Goal: Task Accomplishment & Management: Manage account settings

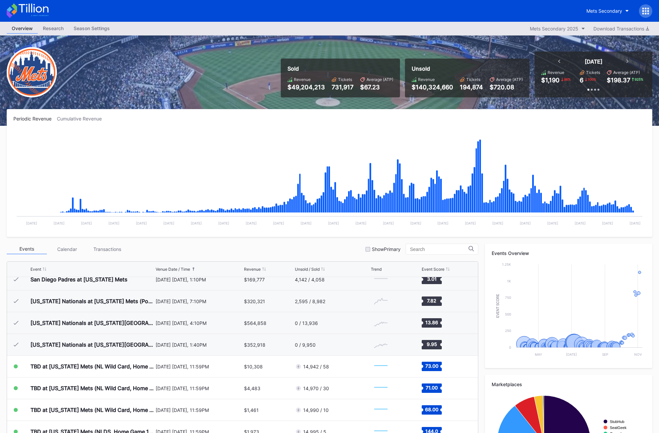
click at [639, 13] on div at bounding box center [645, 10] width 13 height 13
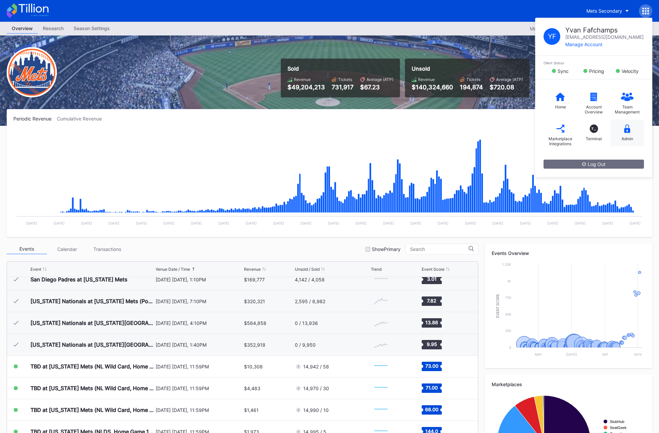
click at [622, 132] on div "Admin" at bounding box center [626, 132] width 33 height 27
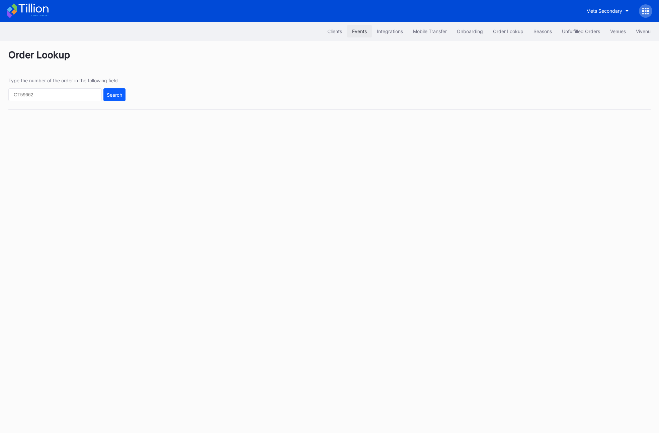
click at [355, 33] on div "Events" at bounding box center [359, 31] width 15 height 6
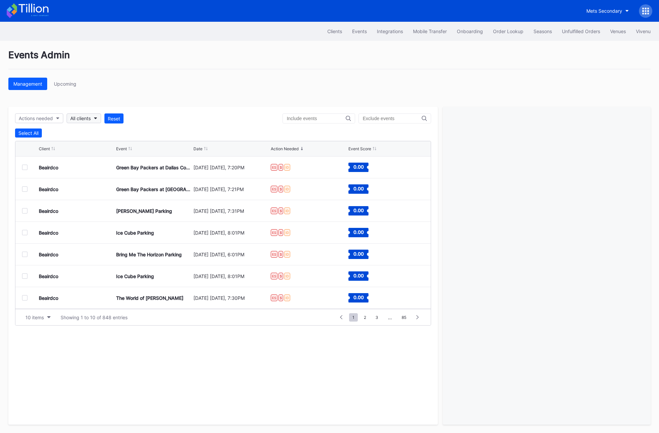
click at [92, 119] on button "All clients" at bounding box center [84, 118] width 34 height 10
type input "mets"
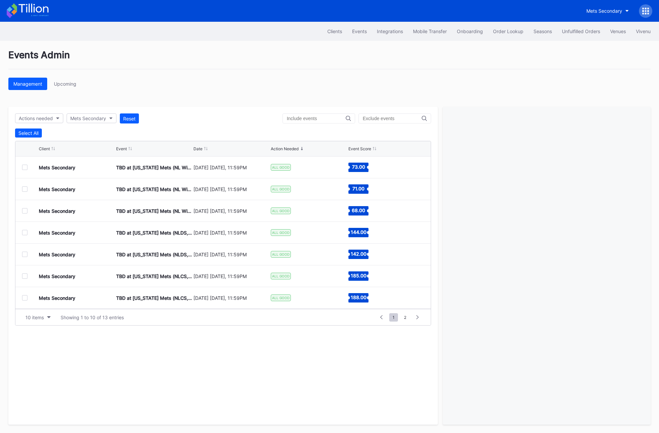
click at [200, 150] on div "Date" at bounding box center [197, 148] width 9 height 5
click at [26, 167] on div at bounding box center [24, 167] width 5 height 5
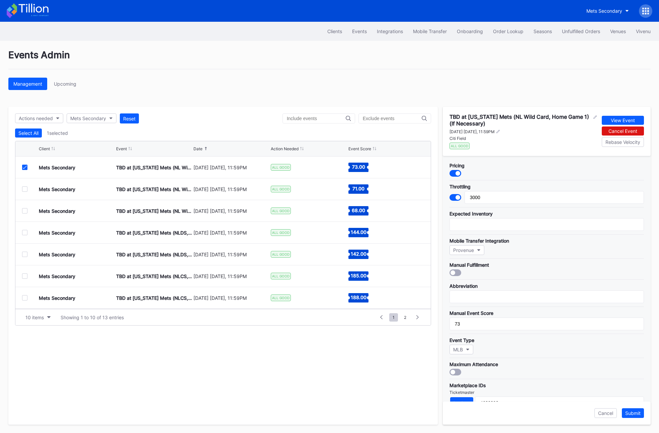
click at [24, 190] on div at bounding box center [24, 188] width 5 height 5
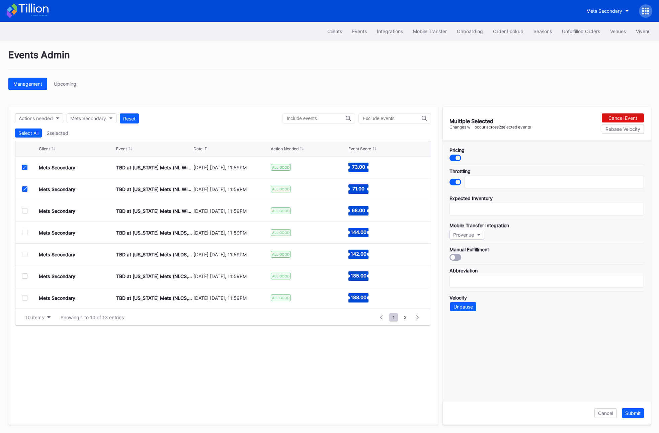
click at [25, 209] on div at bounding box center [24, 210] width 5 height 5
click at [618, 117] on div "Cancel Event" at bounding box center [622, 118] width 29 height 6
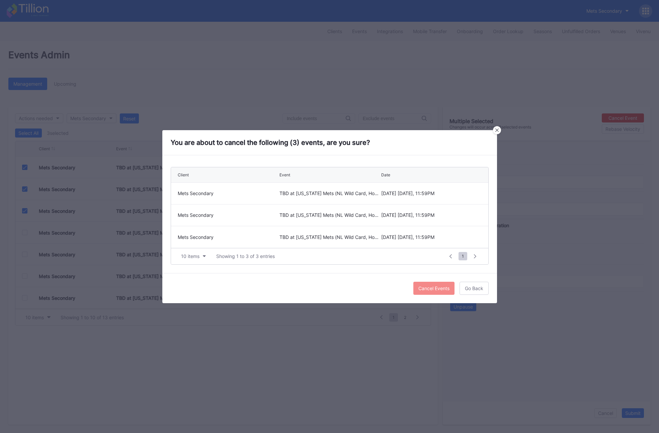
click at [428, 287] on div "Cancel Events" at bounding box center [433, 288] width 31 height 6
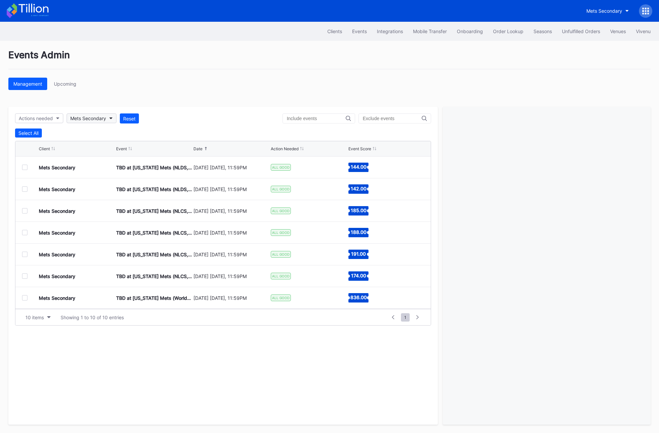
click at [106, 116] on div "Mets Secondary" at bounding box center [88, 118] width 36 height 6
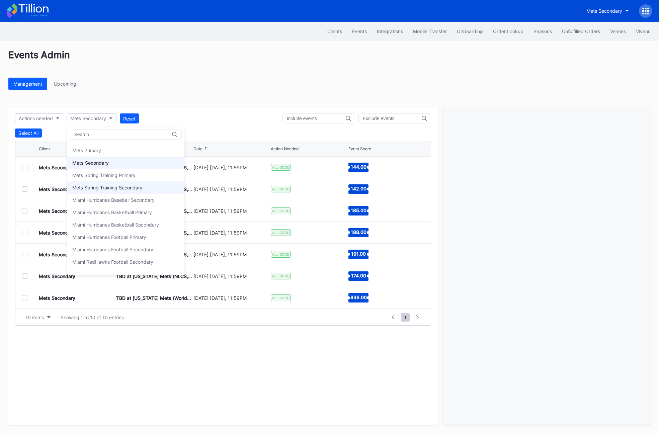
scroll to position [1036, 0]
click at [94, 150] on div "Mets Primary" at bounding box center [86, 152] width 29 height 6
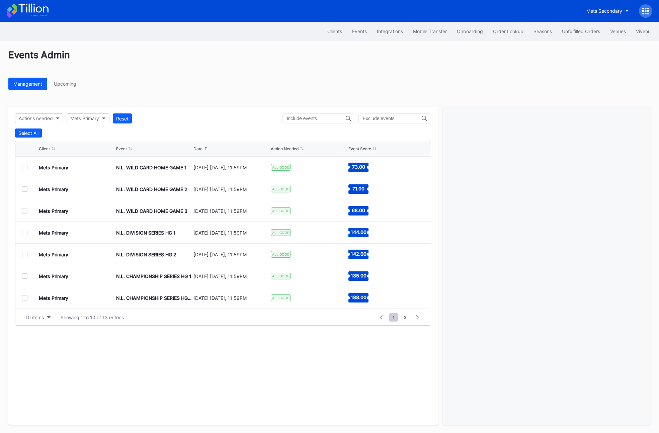
click at [206, 79] on div "Management Upcoming" at bounding box center [329, 84] width 642 height 12
click at [25, 167] on div at bounding box center [24, 167] width 5 height 5
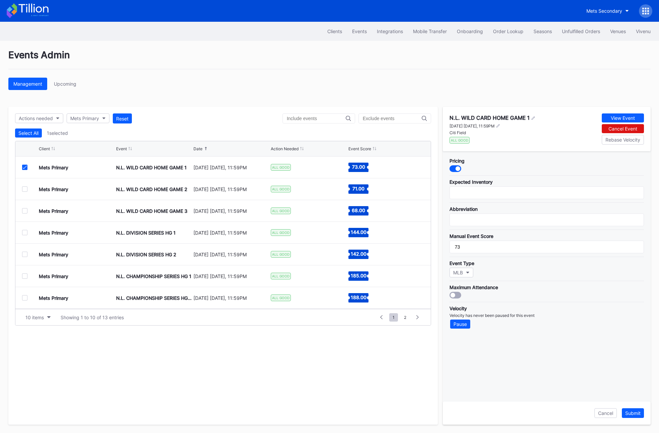
click at [25, 190] on div at bounding box center [24, 188] width 5 height 5
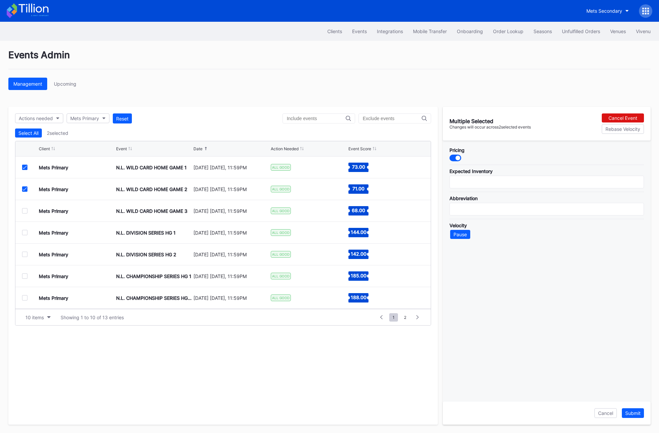
click at [25, 212] on div at bounding box center [24, 210] width 5 height 5
click at [612, 116] on div "Cancel Event" at bounding box center [622, 118] width 29 height 6
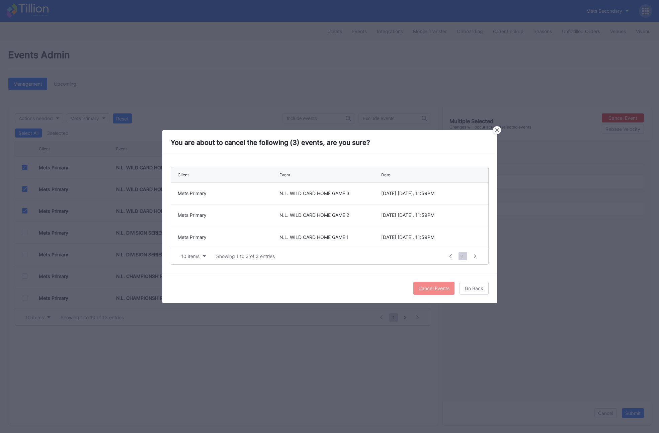
click at [428, 287] on div "Cancel Events" at bounding box center [433, 288] width 31 height 6
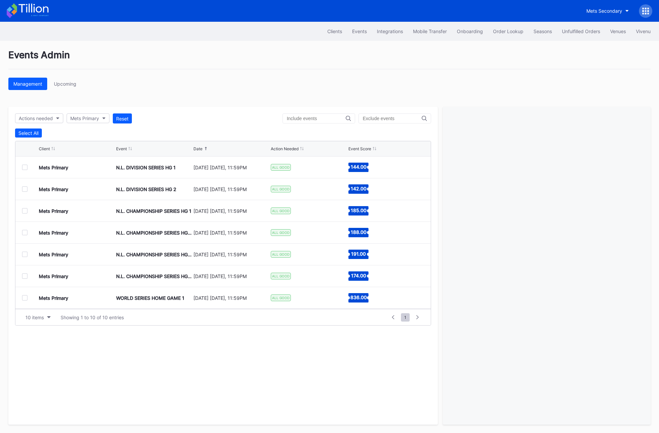
click at [644, 9] on icon at bounding box center [645, 11] width 7 height 7
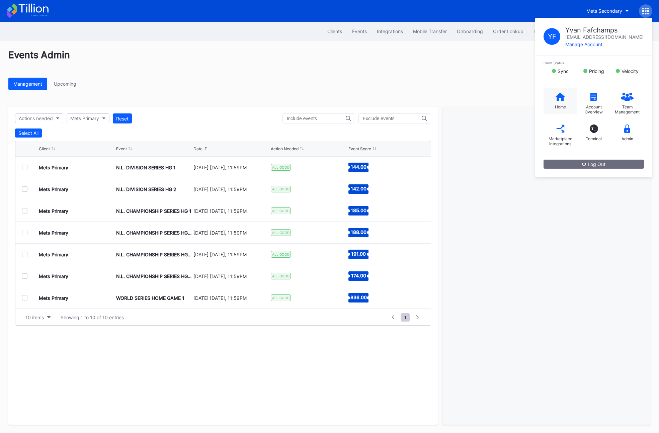
click at [557, 96] on icon at bounding box center [559, 96] width 9 height 8
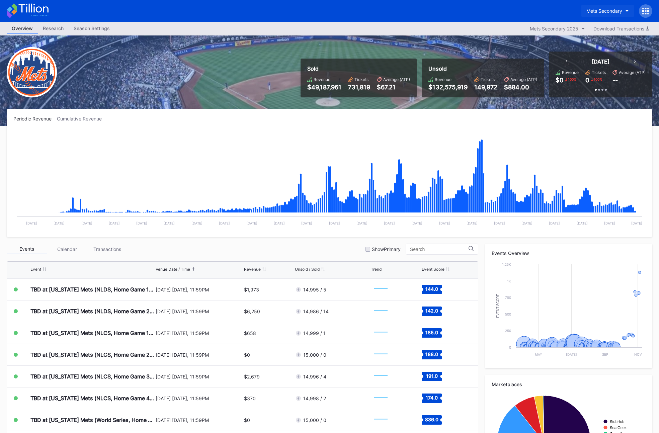
click at [582, 11] on button "Mets Secondary" at bounding box center [607, 11] width 53 height 12
type input "fred"
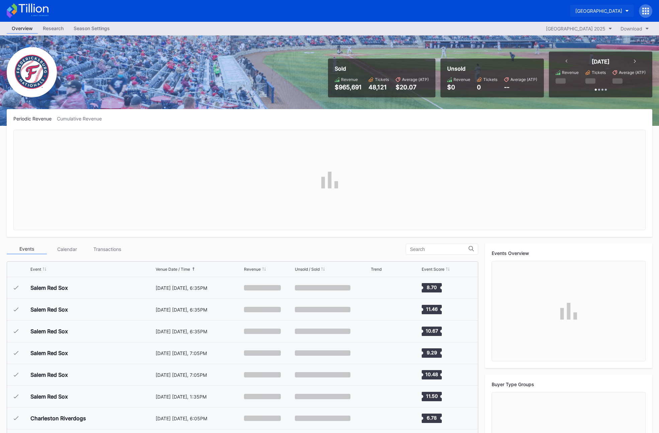
click at [595, 13] on div "[GEOGRAPHIC_DATA]" at bounding box center [598, 11] width 47 height 6
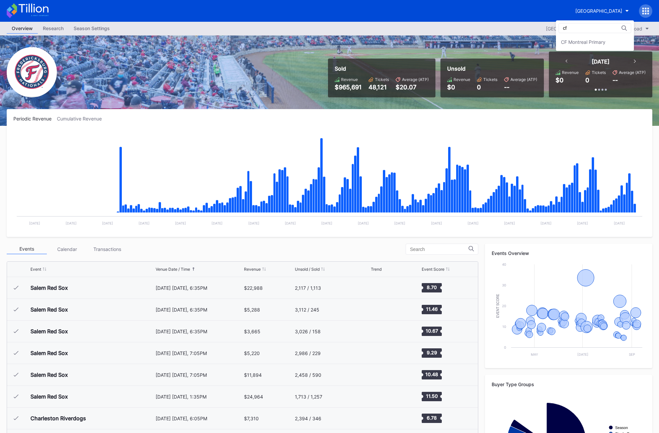
type input "cf"
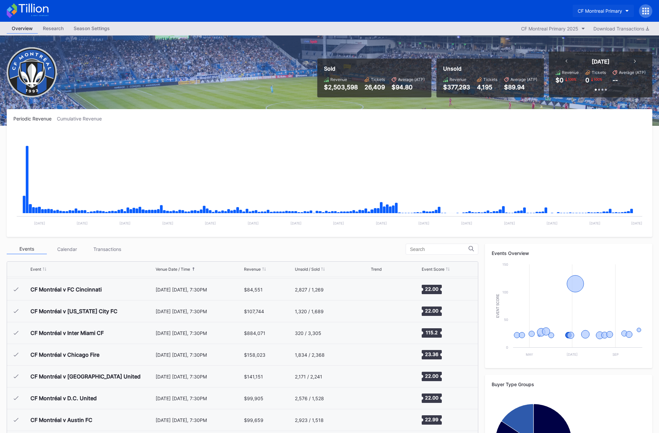
click at [596, 15] on button "CF Montreal Primary" at bounding box center [602, 11] width 61 height 12
type input "birmin"
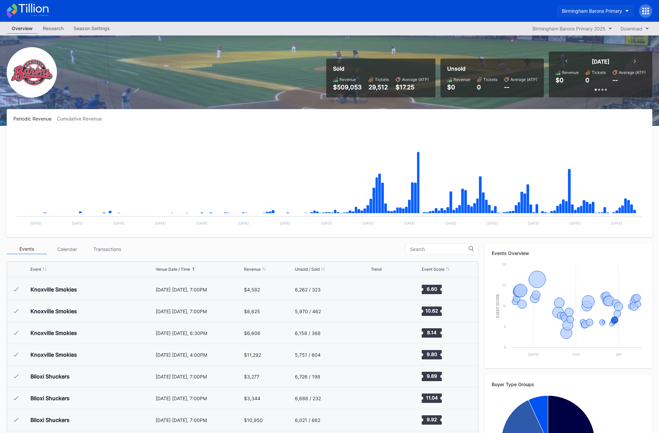
click at [574, 11] on div "Birmingham Barons Primary" at bounding box center [592, 11] width 60 height 6
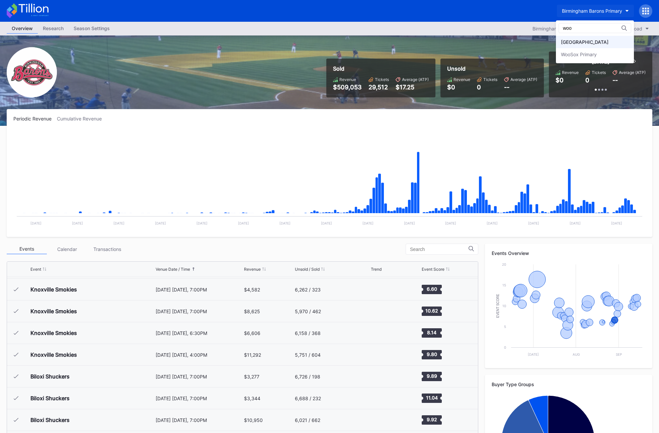
type input "woo"
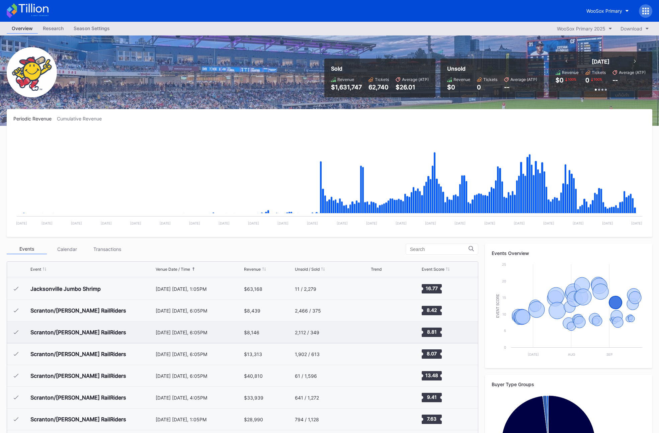
scroll to position [622, 0]
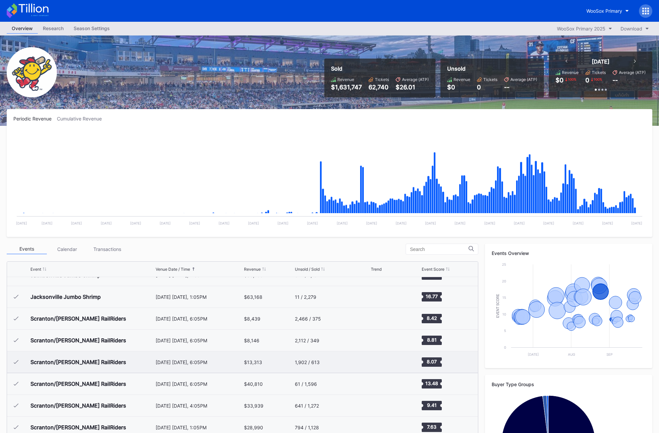
click at [150, 351] on div "Scranton/Wilkes-Barre RailRiders" at bounding box center [91, 361] width 123 height 21
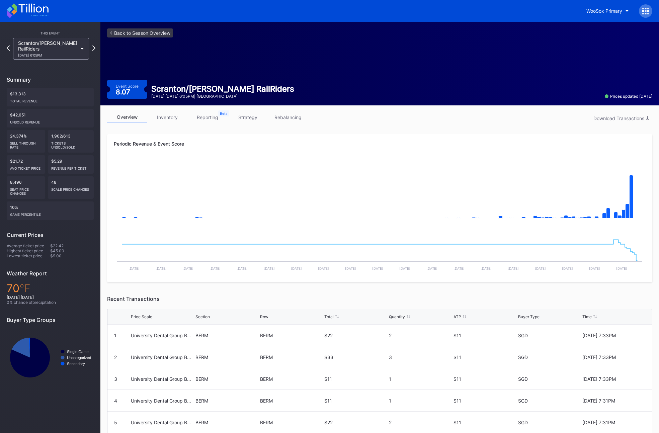
click at [117, 73] on div "<- Back to Season Overview Event Score 8.07 Scranton/Wilkes-Barre RailRiders Se…" at bounding box center [379, 64] width 558 height 84
click at [126, 31] on link "<- Back to Season Overview" at bounding box center [140, 32] width 66 height 9
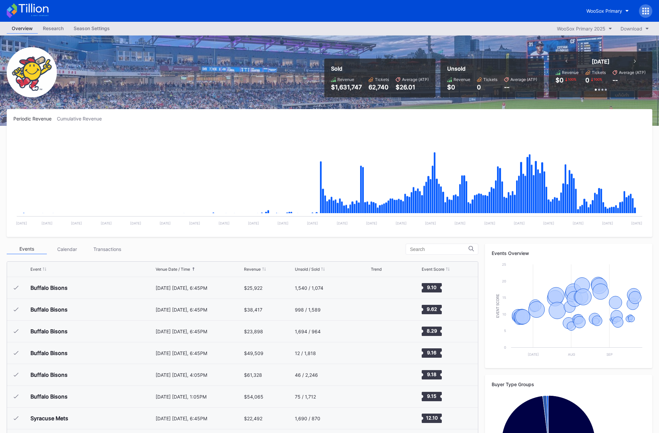
click at [169, 112] on div "Periodic Revenue Cumulative Revenue Created with Highcharts 11.2.0 Chart title …" at bounding box center [329, 173] width 645 height 128
click at [597, 11] on div "WooSox Primary" at bounding box center [604, 11] width 36 height 6
type input "cf"
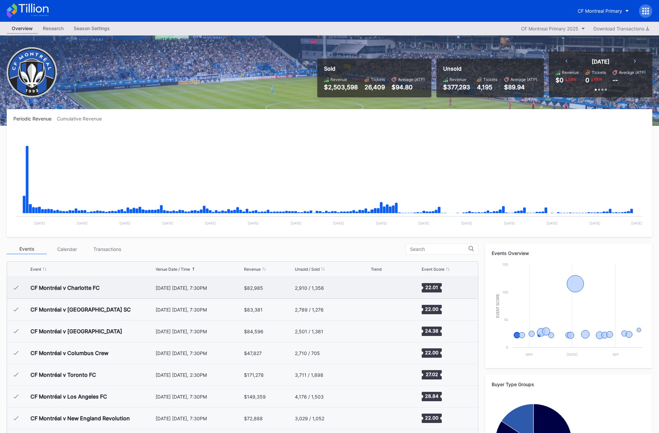
click at [102, 294] on div "CF Montréal v Charlotte FC" at bounding box center [91, 287] width 123 height 21
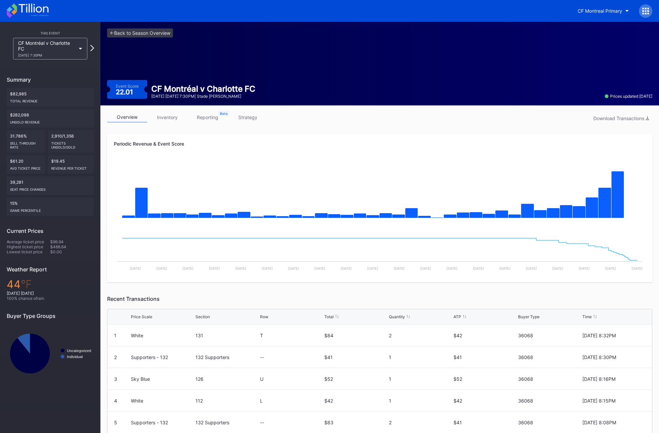
click at [92, 48] on icon at bounding box center [92, 48] width 4 height 6
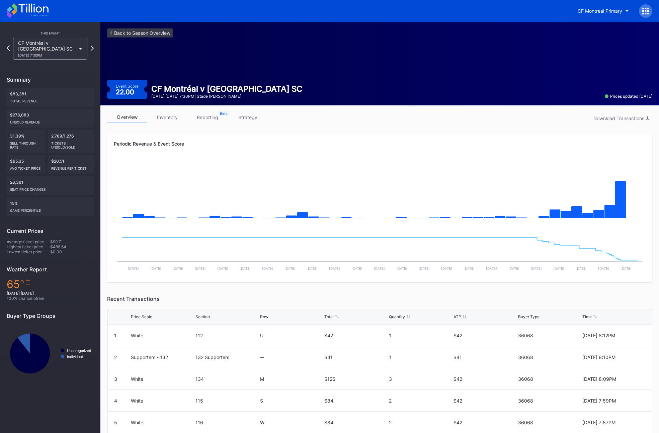
click at [167, 118] on link "inventory" at bounding box center [167, 117] width 40 height 10
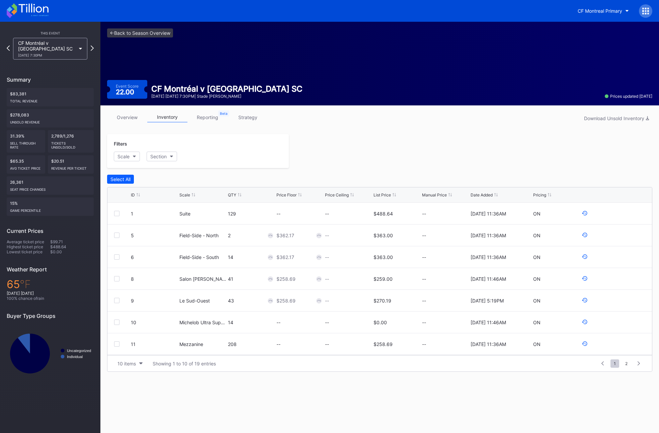
click at [118, 115] on link "overview" at bounding box center [127, 117] width 40 height 10
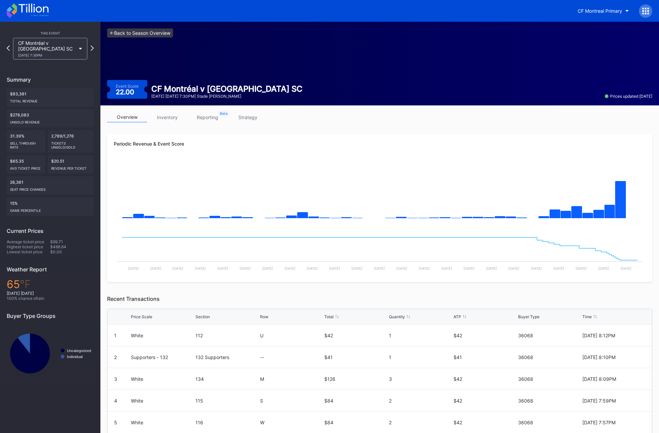
click at [132, 35] on link "<- Back to Season Overview" at bounding box center [140, 32] width 66 height 9
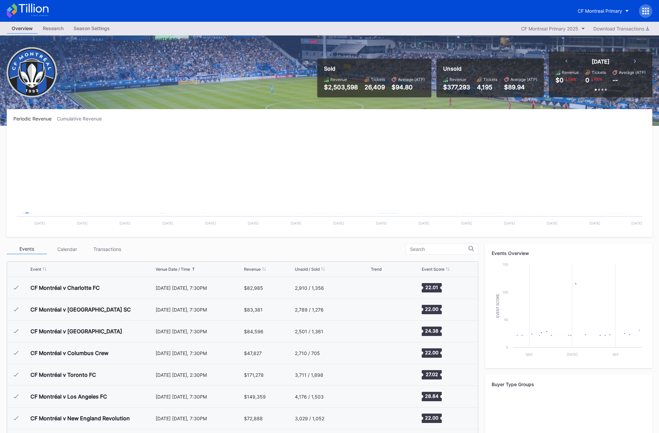
scroll to position [151, 0]
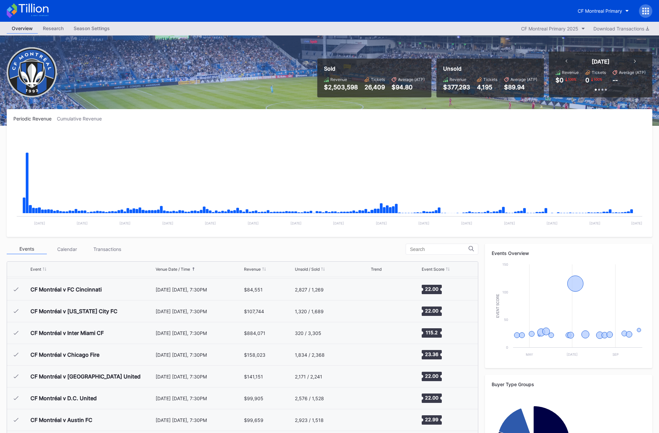
click at [79, 29] on div "Season Settings" at bounding box center [92, 28] width 46 height 10
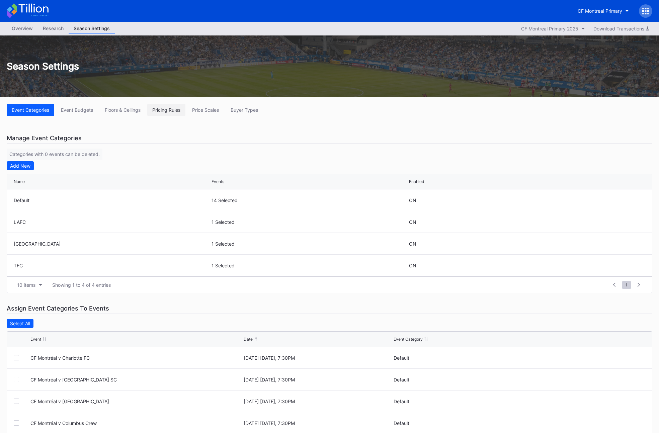
click at [153, 113] on button "Pricing Rules" at bounding box center [166, 110] width 38 height 12
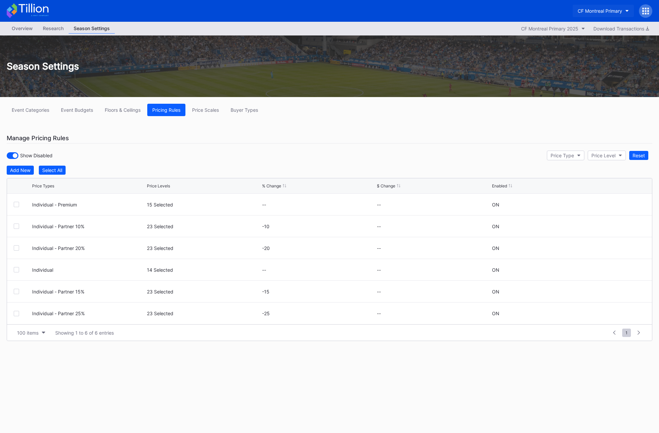
click at [607, 11] on div "CF Montreal Primary" at bounding box center [599, 11] width 44 height 6
type input "birmin"
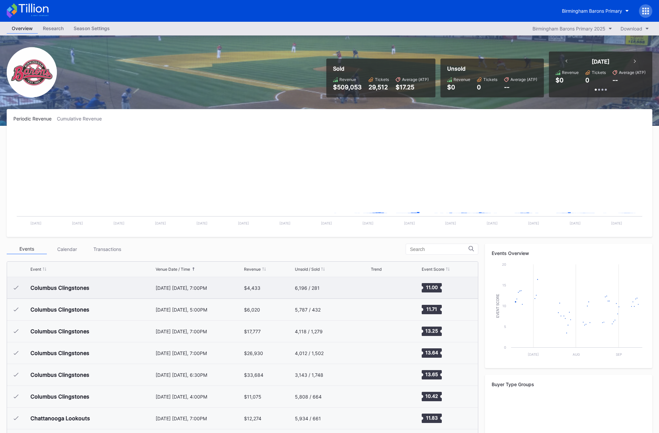
click at [102, 288] on div "Columbus Clingstones" at bounding box center [91, 287] width 123 height 21
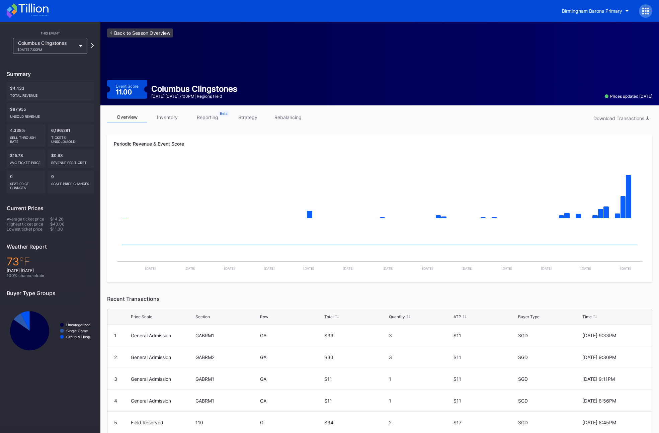
click at [126, 30] on link "<- Back to Season Overview" at bounding box center [140, 32] width 66 height 9
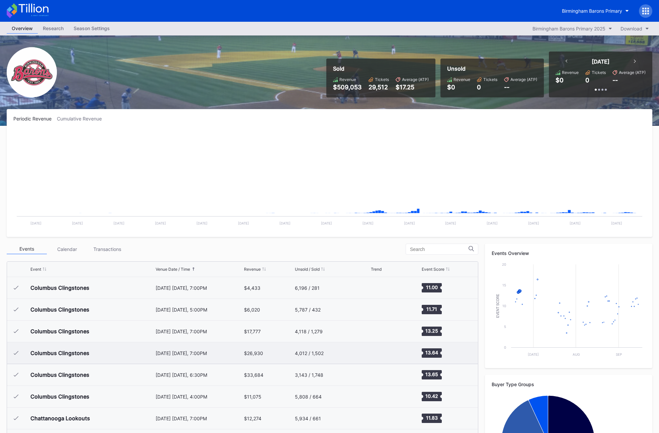
click at [119, 358] on div "Columbus Clingstones" at bounding box center [91, 352] width 123 height 21
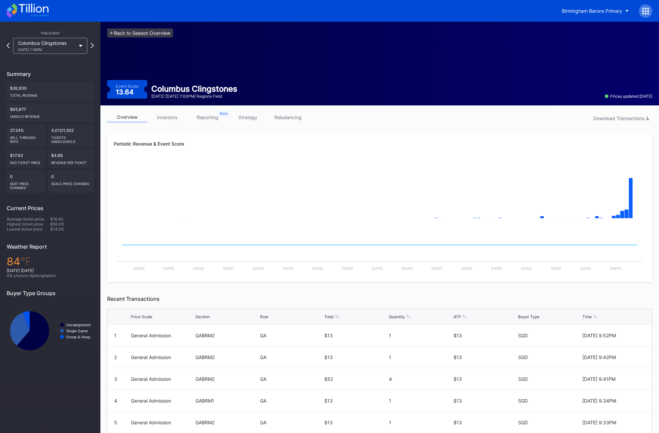
click at [132, 28] on link "<- Back to Season Overview" at bounding box center [140, 32] width 66 height 9
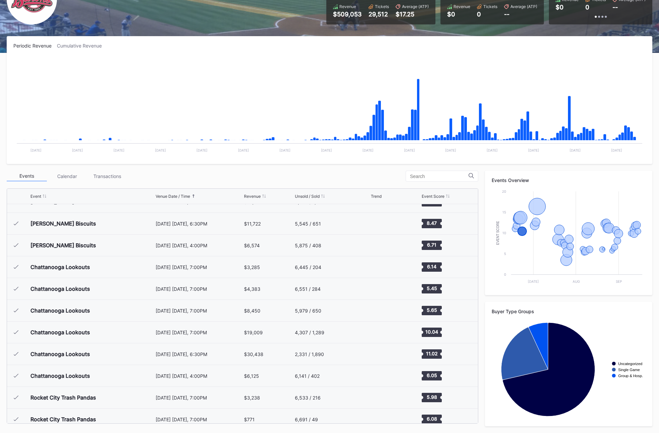
scroll to position [357, 0]
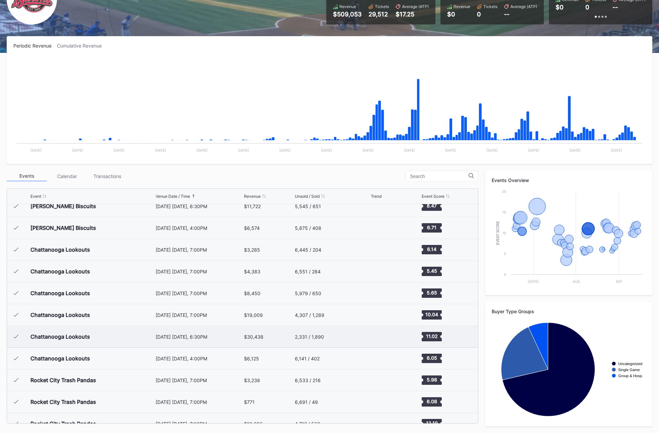
click at [110, 332] on div "Chattanooga Lookouts" at bounding box center [91, 336] width 123 height 21
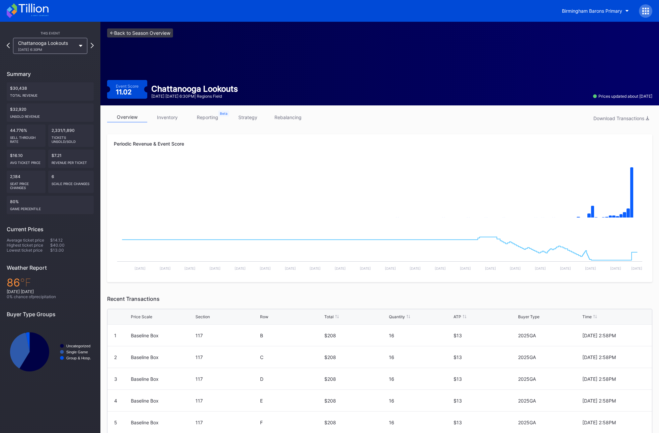
click at [152, 35] on link "<- Back to Season Overview" at bounding box center [140, 32] width 66 height 9
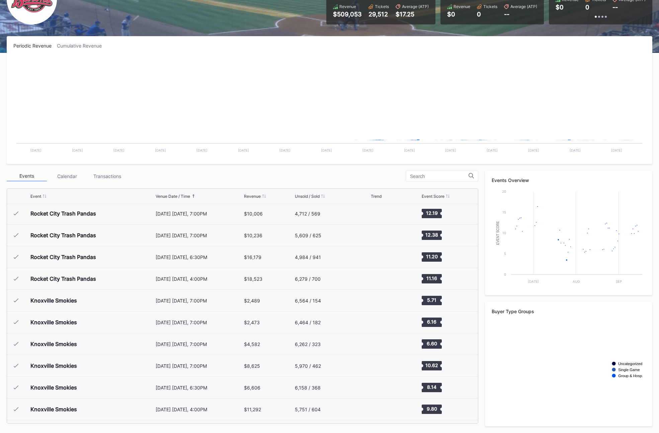
scroll to position [694, 0]
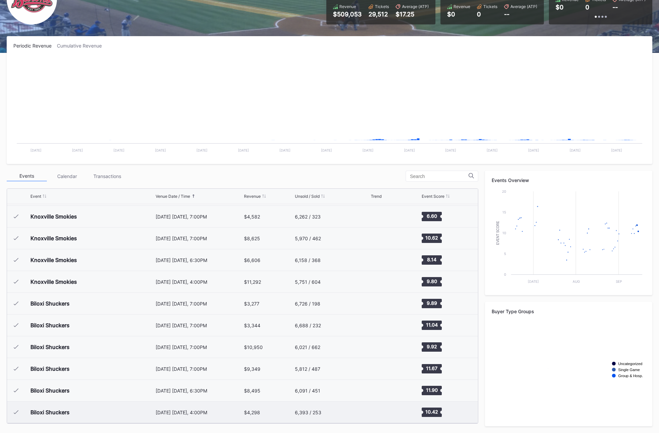
click at [113, 414] on div "Biloxi Shuckers" at bounding box center [91, 411] width 123 height 21
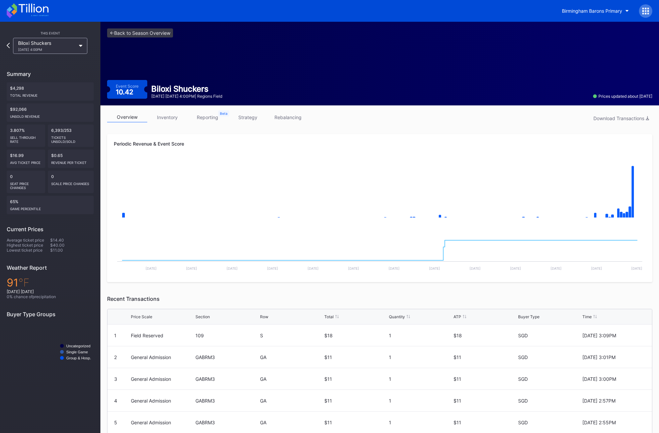
click at [212, 144] on div "Periodic Revenue & Event Score" at bounding box center [380, 144] width 532 height 6
click at [120, 33] on link "<- Back to Season Overview" at bounding box center [140, 32] width 66 height 9
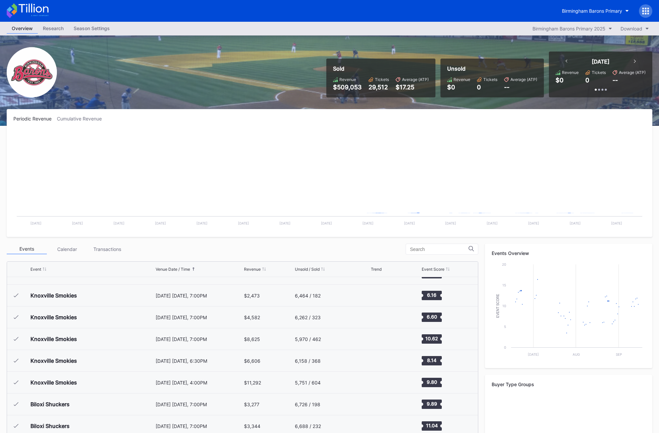
scroll to position [694, 0]
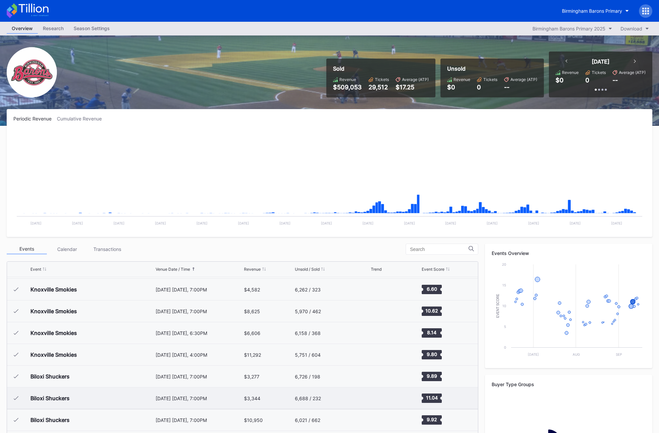
click at [129, 404] on div "Biloxi Shuckers" at bounding box center [91, 397] width 123 height 21
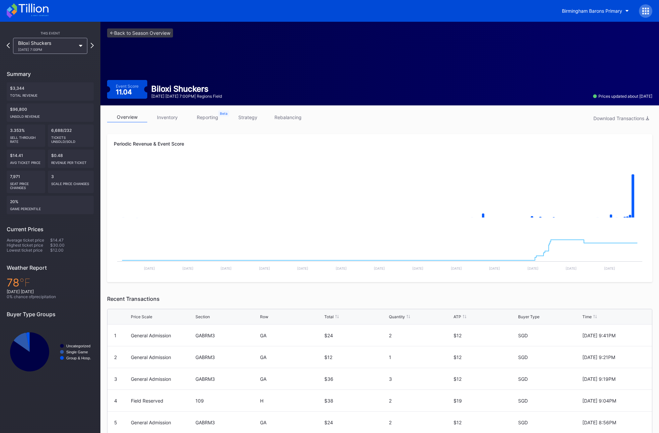
click at [361, 119] on div "overview inventory reporting strategy rebalancing Download Transactions" at bounding box center [379, 119] width 545 height 14
click at [8, 46] on icon at bounding box center [8, 45] width 4 height 6
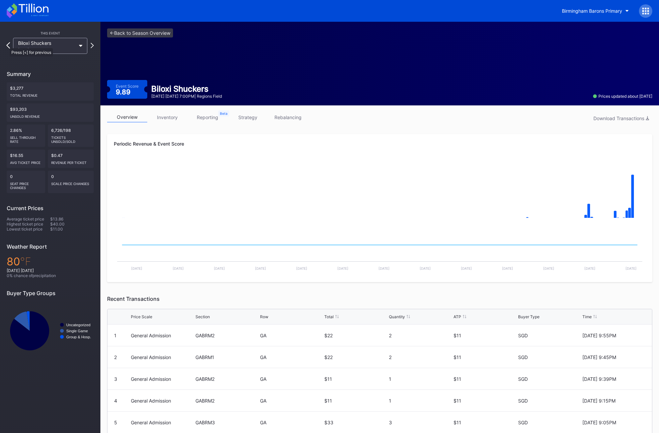
click at [6, 45] on icon at bounding box center [8, 45] width 4 height 6
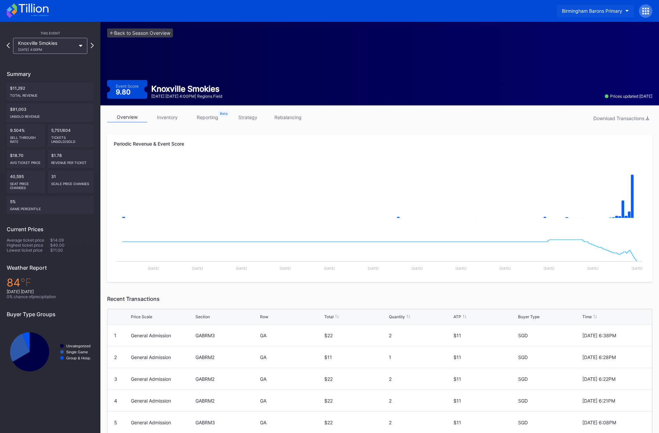
click at [579, 14] on button "Birmingham Barons Primary" at bounding box center [595, 11] width 77 height 12
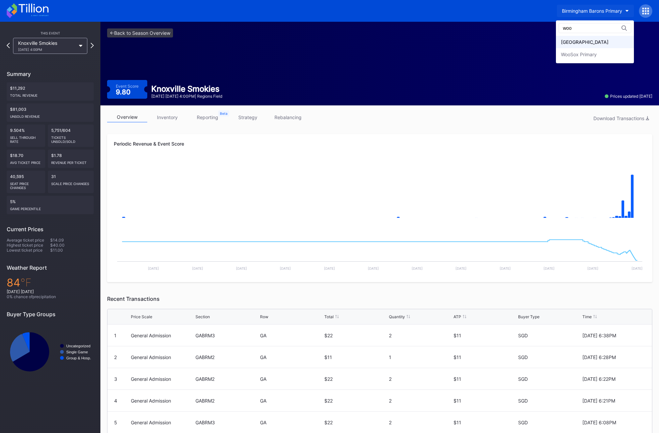
type input "woo"
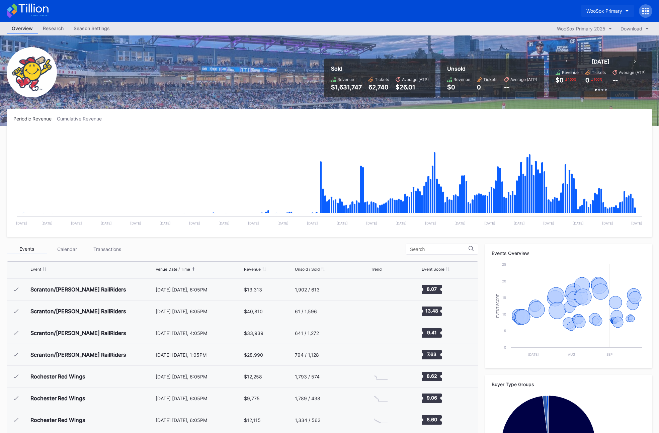
click at [607, 14] on button "WooSox Primary" at bounding box center [607, 11] width 53 height 12
type input "birmin"
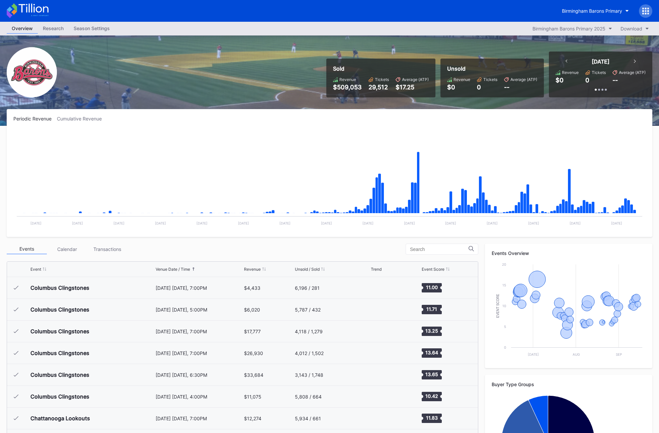
click at [94, 25] on div "Season Settings" at bounding box center [92, 28] width 46 height 10
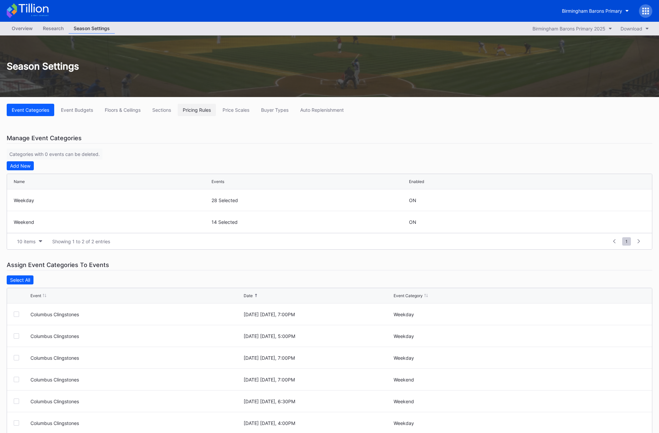
click at [196, 112] on div "Pricing Rules" at bounding box center [197, 110] width 28 height 6
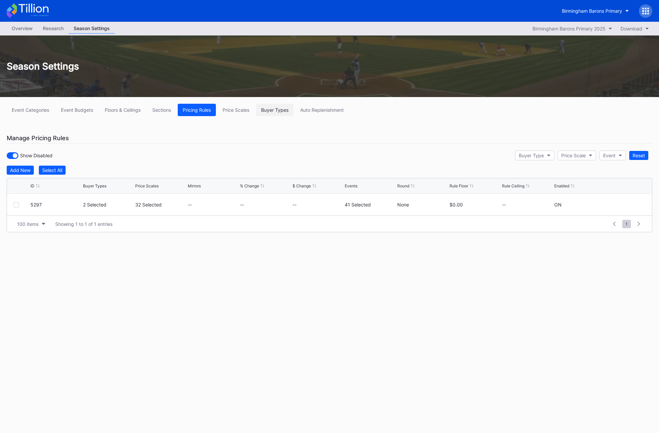
click at [273, 106] on button "Buyer Types" at bounding box center [274, 110] width 37 height 12
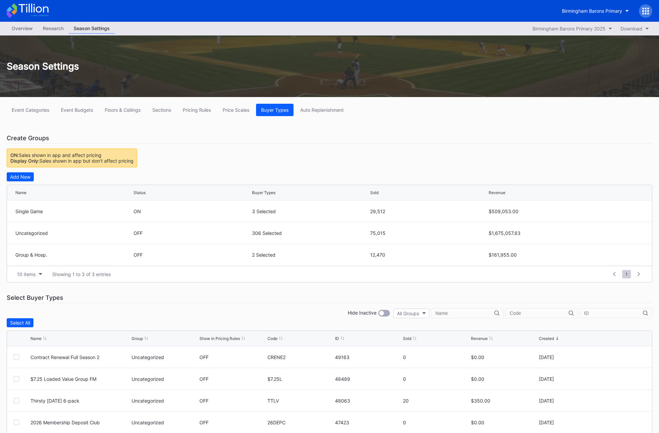
click at [213, 103] on div "Event Categories Event Budgets Floors & Ceilings Sections Pricing Rules Price S…" at bounding box center [329, 309] width 659 height 425
click at [200, 113] on button "Pricing Rules" at bounding box center [197, 110] width 38 height 12
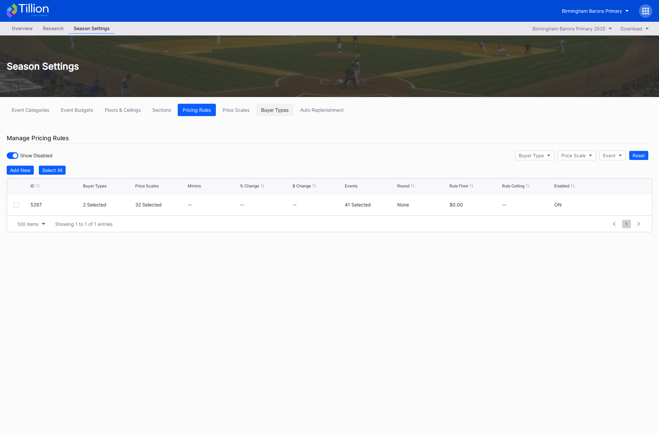
click at [269, 111] on div "Buyer Types" at bounding box center [274, 110] width 27 height 6
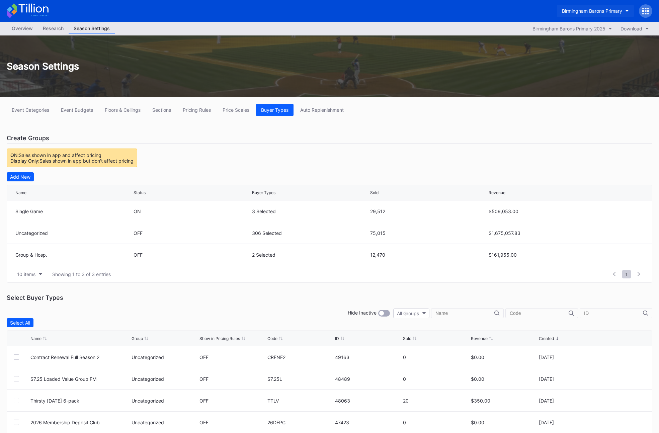
click at [581, 13] on div "Birmingham Barons Primary" at bounding box center [592, 11] width 60 height 6
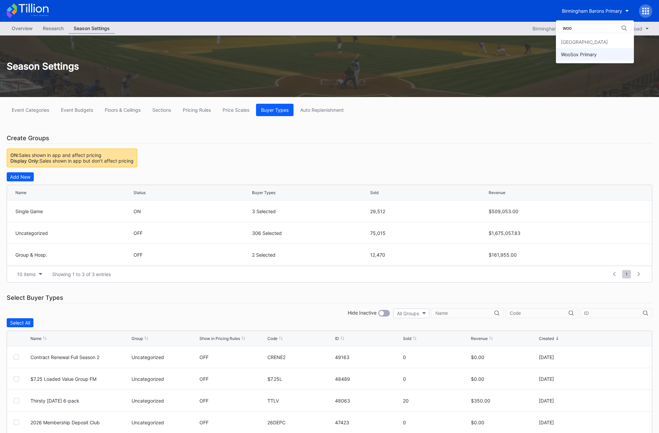
type input "woo"
click at [593, 59] on div "WooSox Primary" at bounding box center [595, 54] width 78 height 12
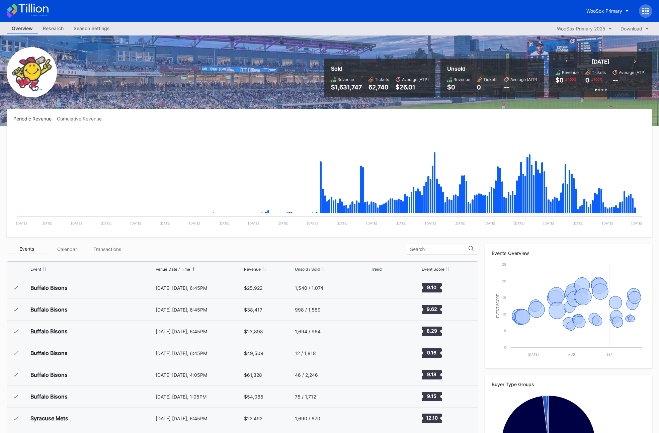
click at [96, 30] on div "Season Settings" at bounding box center [92, 28] width 46 height 10
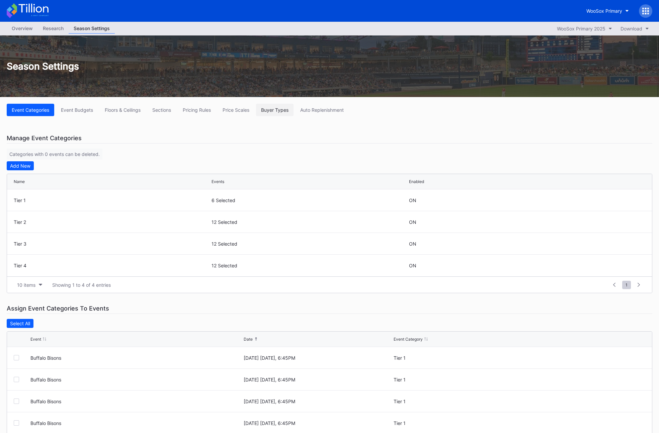
click at [279, 107] on button "Buyer Types" at bounding box center [274, 110] width 37 height 12
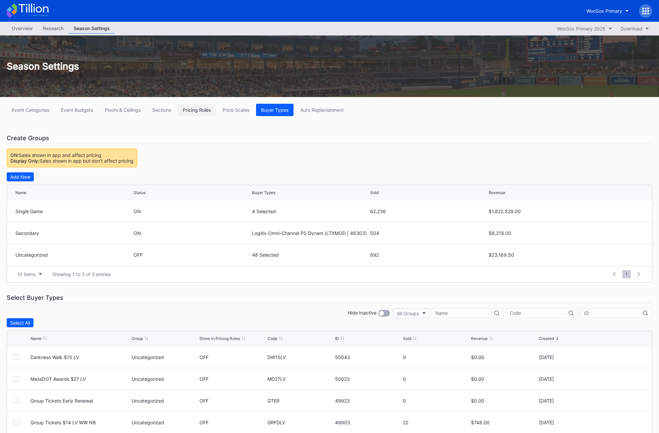
click at [203, 108] on div "Pricing Rules" at bounding box center [197, 110] width 28 height 6
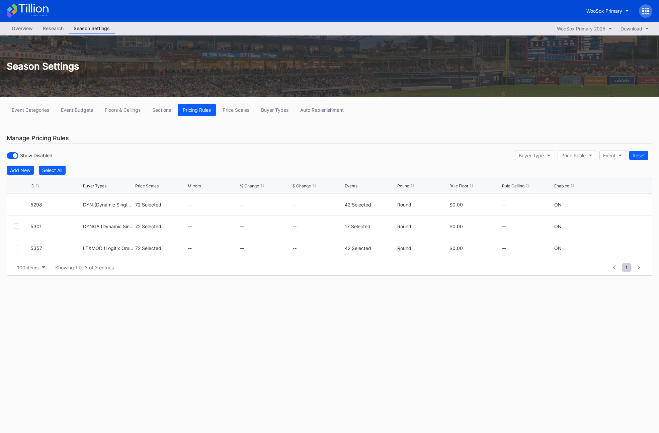
click at [20, 27] on div "Overview" at bounding box center [22, 28] width 31 height 10
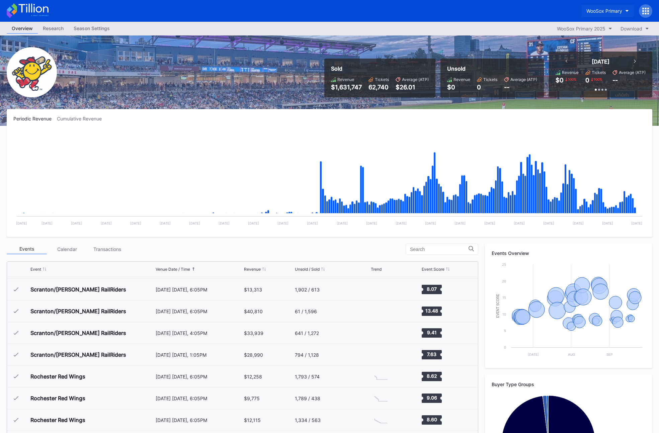
click at [604, 13] on div "WooSox Primary" at bounding box center [604, 11] width 36 height 6
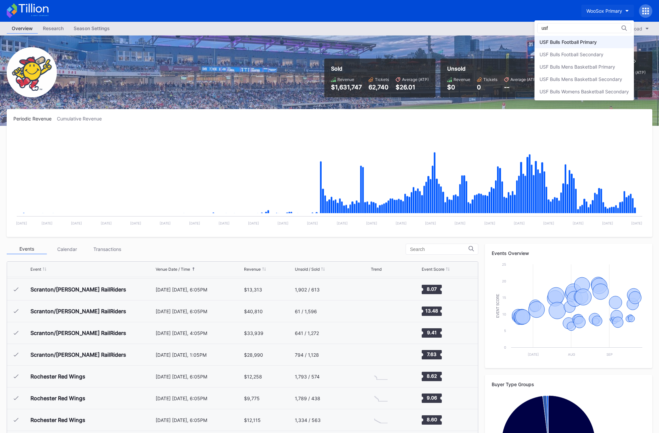
type input "usf"
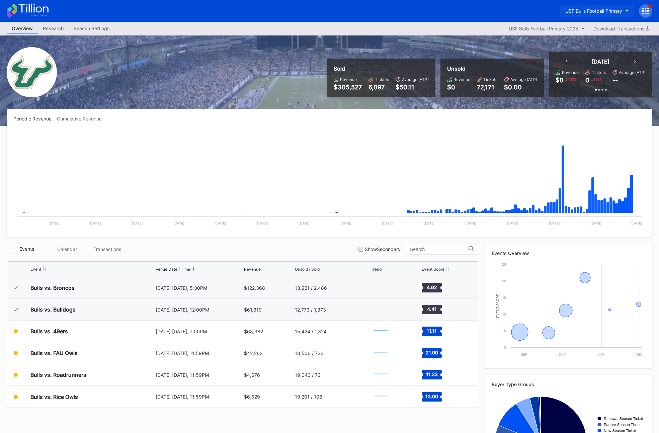
click at [611, 12] on div "USF Bulls Football Primary" at bounding box center [593, 11] width 57 height 6
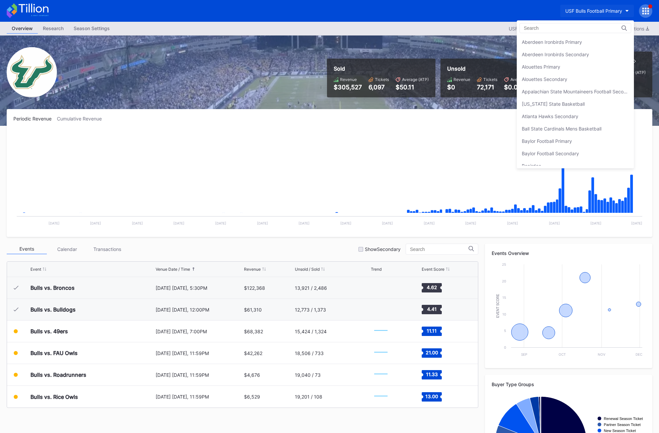
scroll to position [2240, 0]
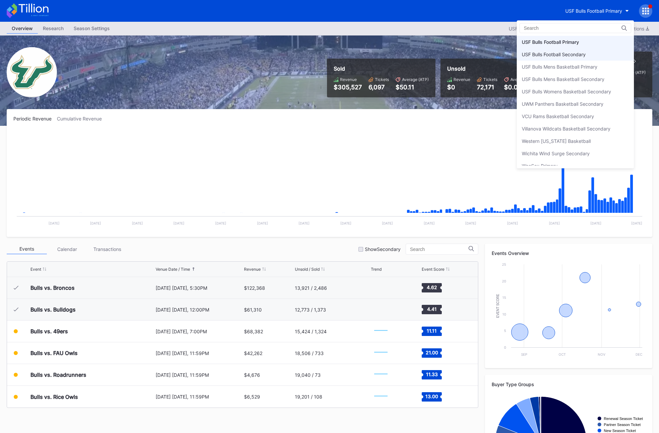
click at [560, 54] on div "USF Bulls Football Secondary" at bounding box center [554, 55] width 64 height 6
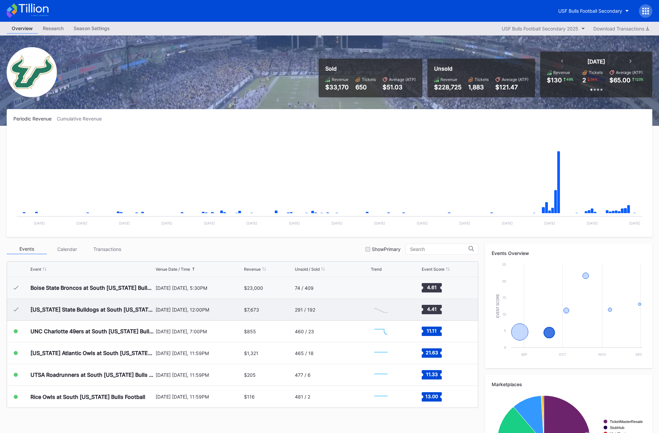
click at [274, 313] on div "$7,673" at bounding box center [269, 309] width 50 height 21
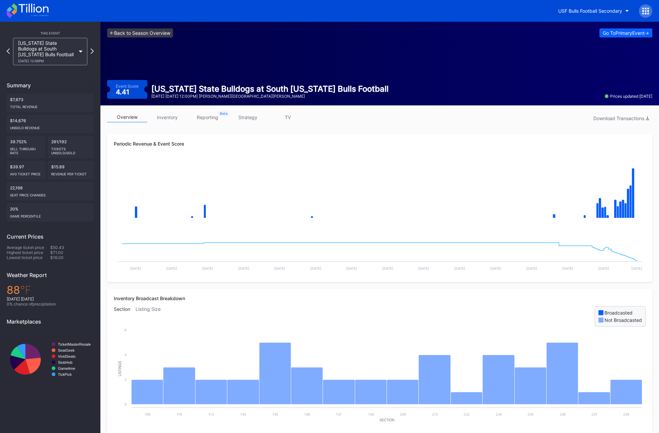
click at [118, 35] on link "<- Back to Season Overview" at bounding box center [140, 32] width 66 height 9
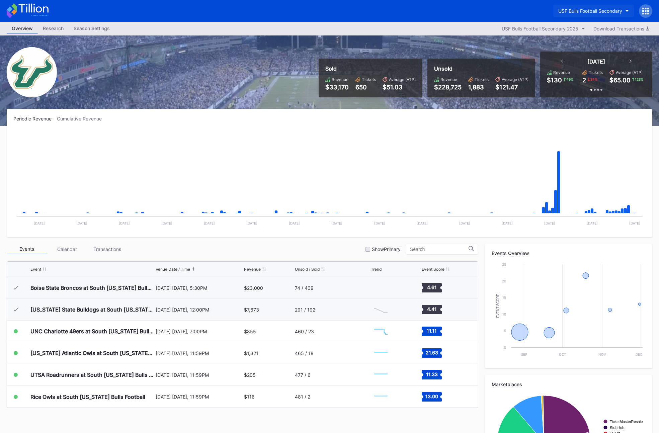
click at [577, 11] on div "USF Bulls Football Secondary" at bounding box center [590, 11] width 64 height 6
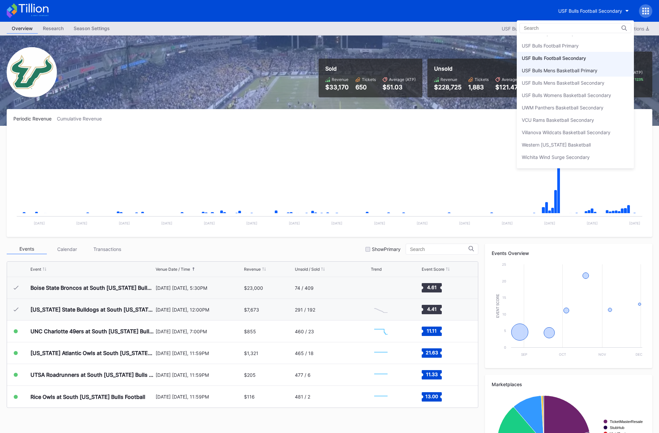
scroll to position [2231, 0]
click at [562, 48] on div "USF Bulls Football Primary" at bounding box center [575, 51] width 117 height 12
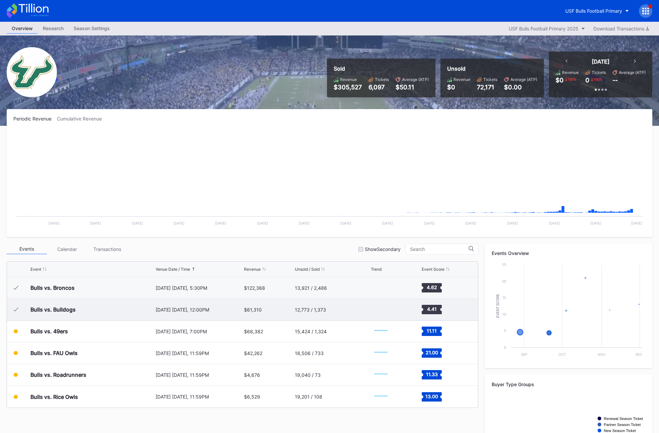
click at [215, 309] on div "September 20 Saturday, 12:00PM" at bounding box center [199, 310] width 86 height 6
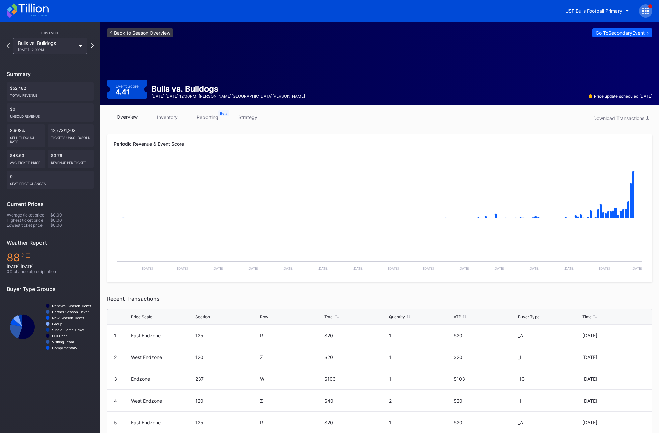
click at [118, 33] on link "<- Back to Season Overview" at bounding box center [140, 32] width 66 height 9
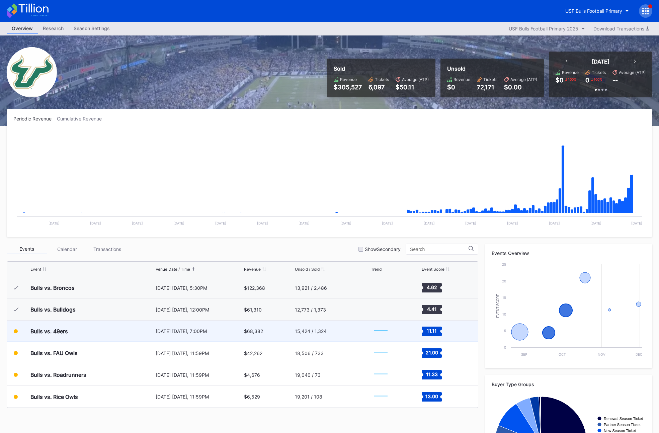
click at [194, 328] on div "October 3 Friday, 7:00PM" at bounding box center [199, 330] width 86 height 21
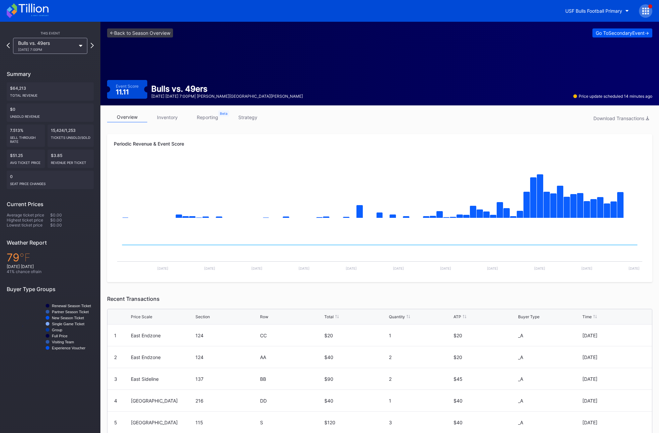
click at [605, 36] on button "Go To Secondary Event ->" at bounding box center [622, 32] width 60 height 9
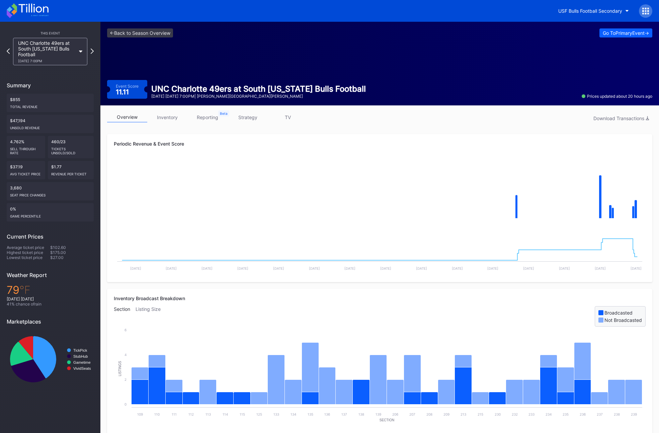
click at [248, 114] on link "strategy" at bounding box center [247, 117] width 40 height 10
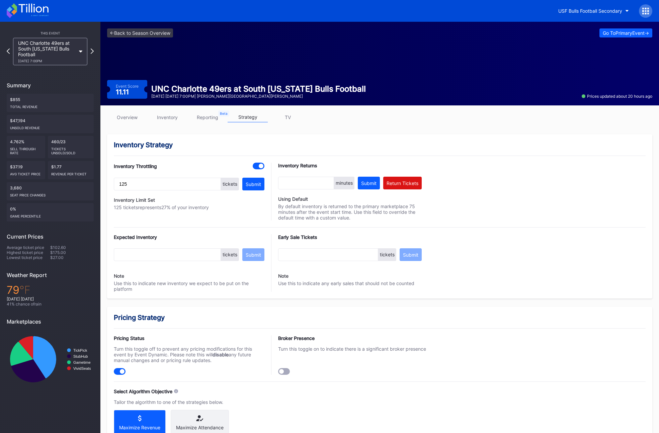
click at [119, 113] on link "overview" at bounding box center [127, 117] width 40 height 10
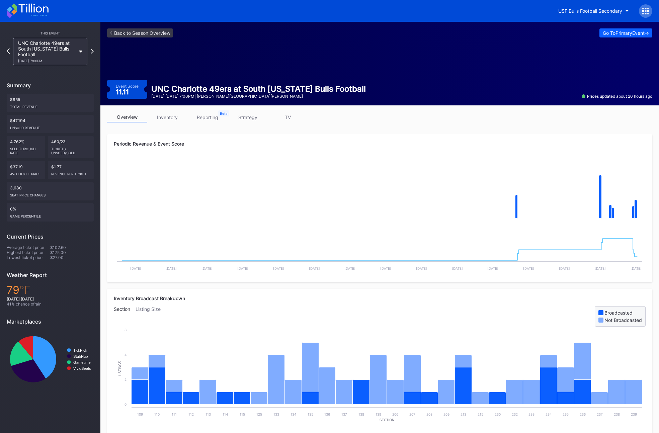
click at [366, 128] on div "overview inventory reporting strategy TV Periodic Revenue & Event Score Created…" at bounding box center [379, 375] width 558 height 540
click at [579, 11] on div "USF Bulls Football Secondary" at bounding box center [590, 11] width 64 height 6
type input "dan"
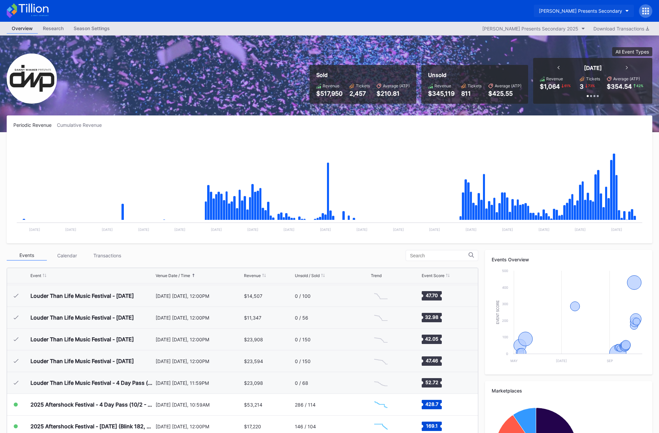
click at [572, 10] on div "[PERSON_NAME] Presents Secondary" at bounding box center [580, 11] width 83 height 6
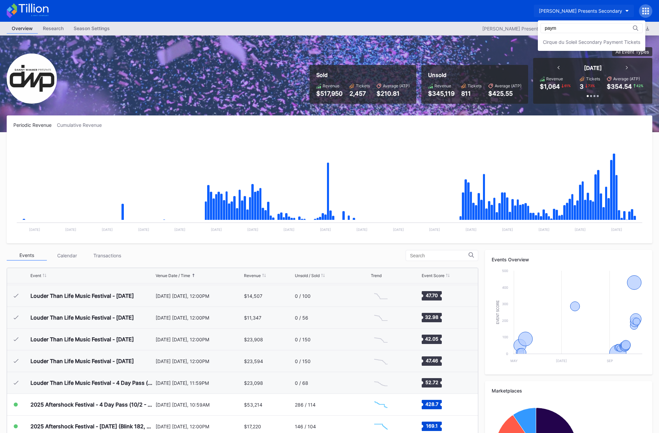
type input "paym"
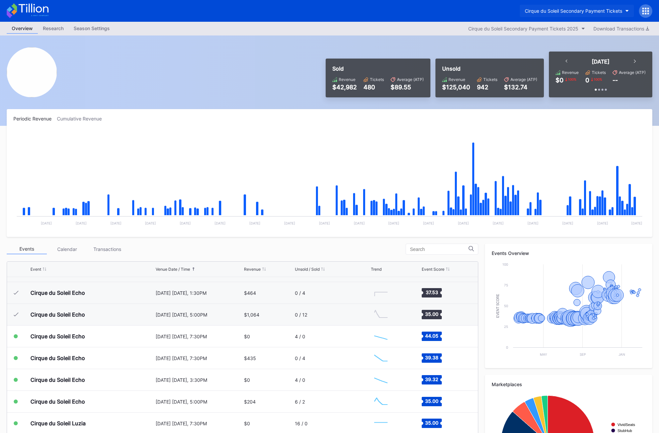
click at [537, 9] on div "Cirque du Soleil Secondary Payment Tickets" at bounding box center [573, 11] width 97 height 6
type input "cohe"
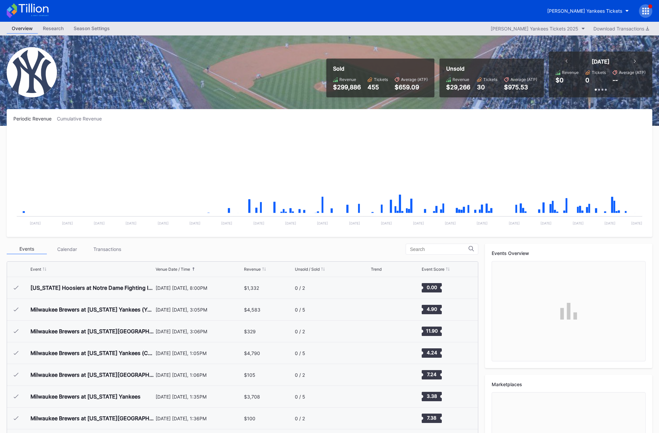
scroll to position [2914, 0]
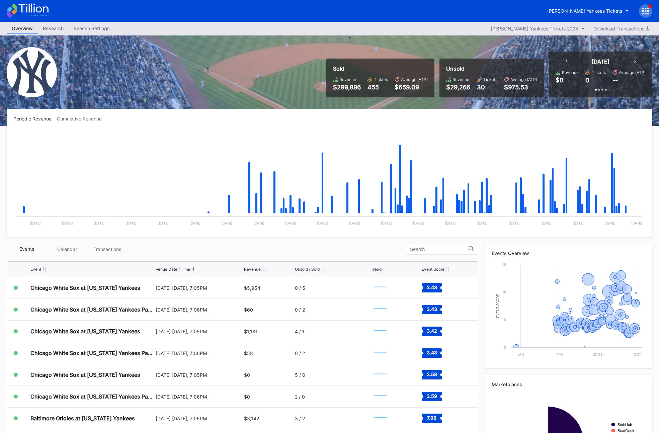
click at [264, 111] on div "Periodic Revenue Cumulative Revenue Created with Highcharts 11.2.0 Chart title …" at bounding box center [329, 173] width 645 height 128
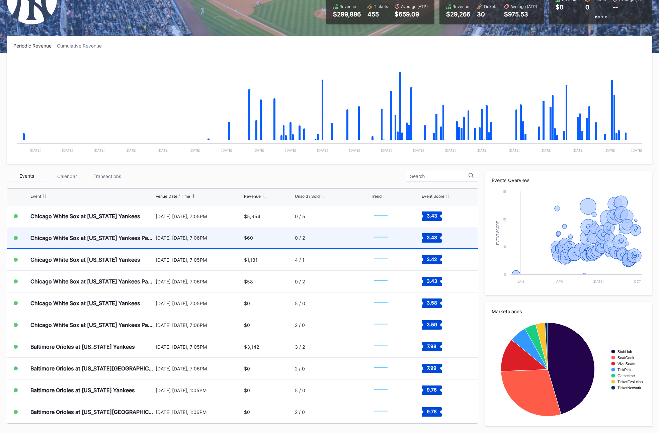
scroll to position [2913, 0]
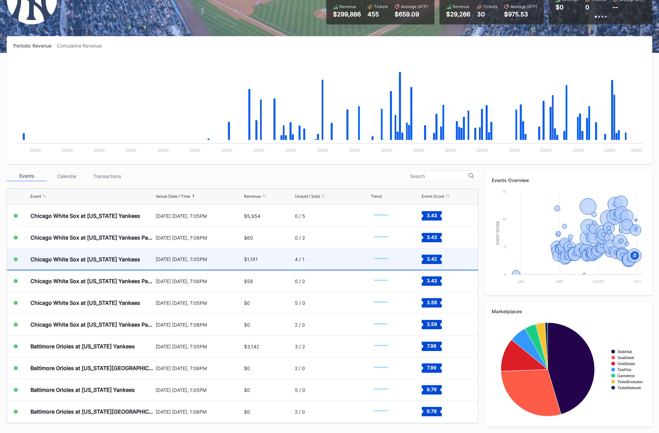
click at [272, 260] on div "$1,181" at bounding box center [269, 259] width 50 height 21
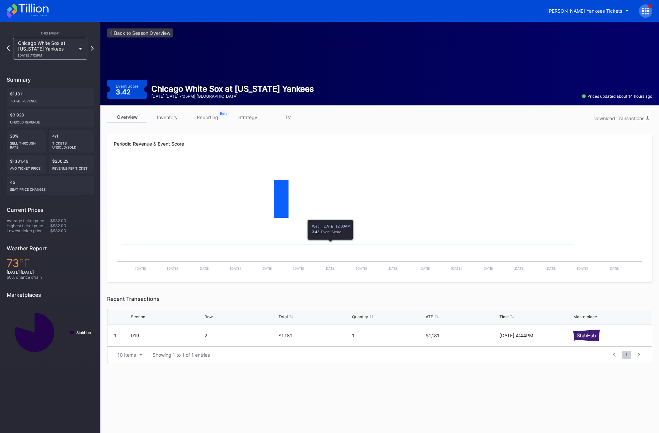
click at [244, 117] on link "strategy" at bounding box center [247, 117] width 40 height 10
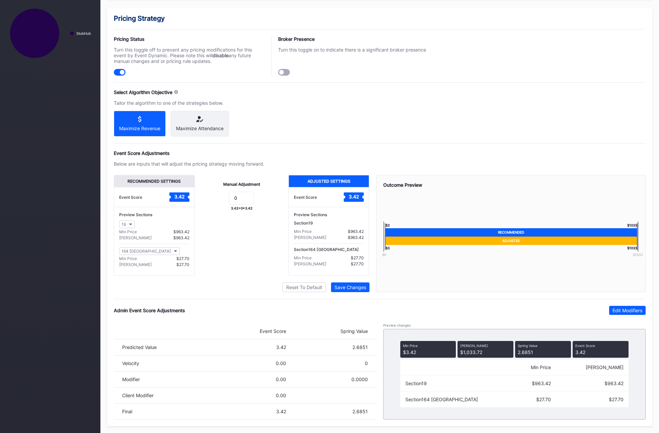
scroll to position [305, 0]
click at [611, 309] on button "Edit Modifiers" at bounding box center [627, 310] width 36 height 9
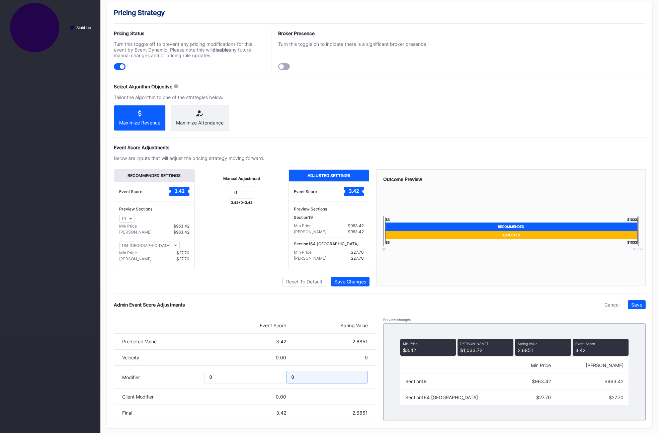
drag, startPoint x: 300, startPoint y: 382, endPoint x: 238, endPoint y: 382, distance: 61.9
click at [238, 382] on div "Modifier 0 0" at bounding box center [245, 377] width 263 height 23
type input "-"
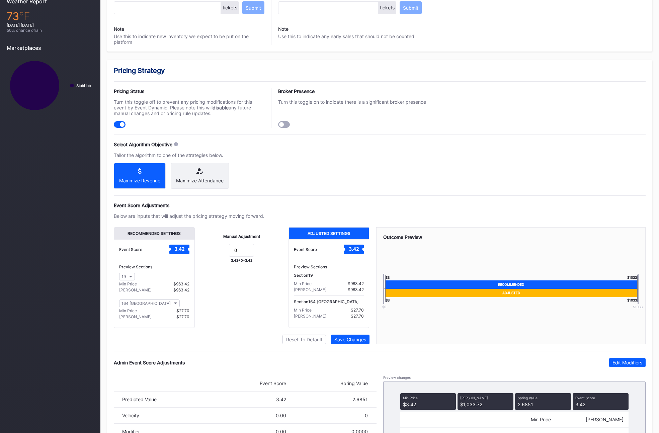
scroll to position [305, 0]
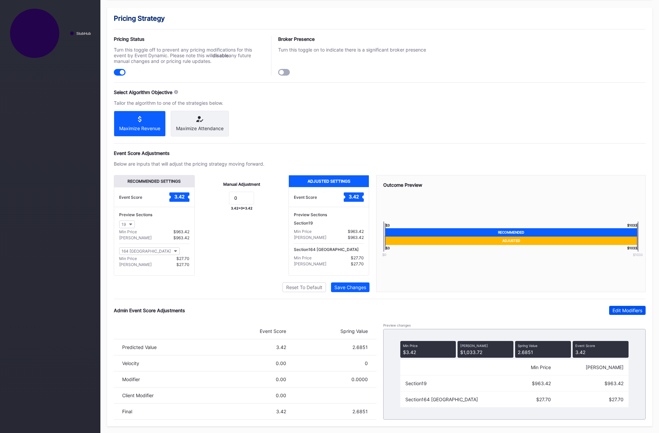
click at [618, 310] on div "Edit Modifiers" at bounding box center [627, 310] width 30 height 6
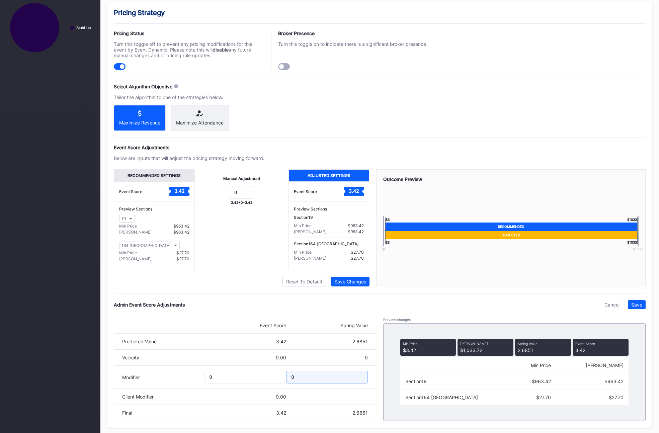
drag, startPoint x: 333, startPoint y: 386, endPoint x: 253, endPoint y: 386, distance: 79.6
click at [252, 386] on div "Modifier 0 0" at bounding box center [245, 377] width 263 height 23
drag, startPoint x: 295, startPoint y: 385, endPoint x: 276, endPoint y: 383, distance: 19.2
click at [276, 383] on div "Modifier 0 0" at bounding box center [245, 377] width 263 height 23
type input "-0.2"
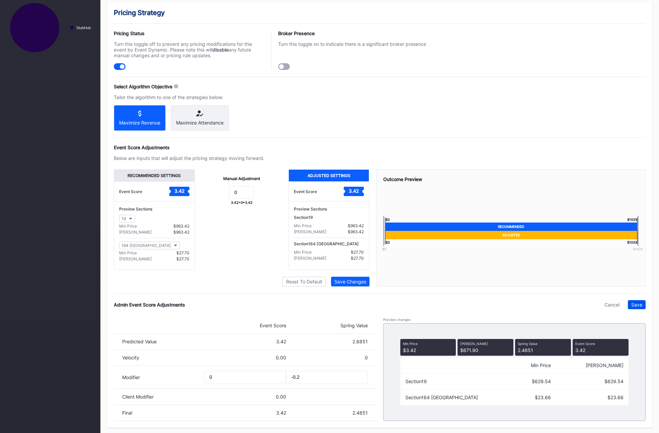
click at [631, 307] on div "Save" at bounding box center [636, 305] width 11 height 6
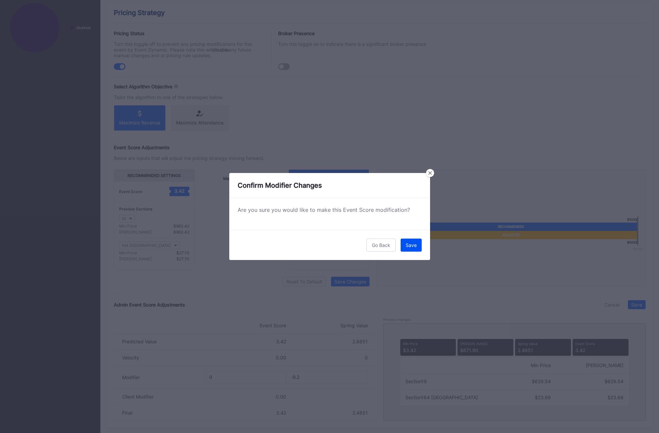
click at [414, 247] on div "Save" at bounding box center [410, 245] width 11 height 6
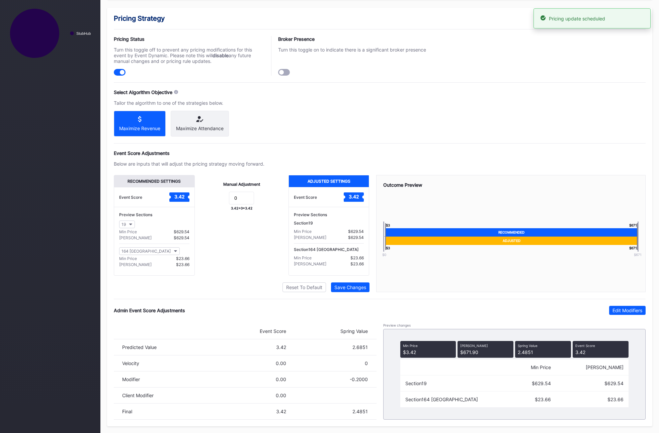
scroll to position [0, 0]
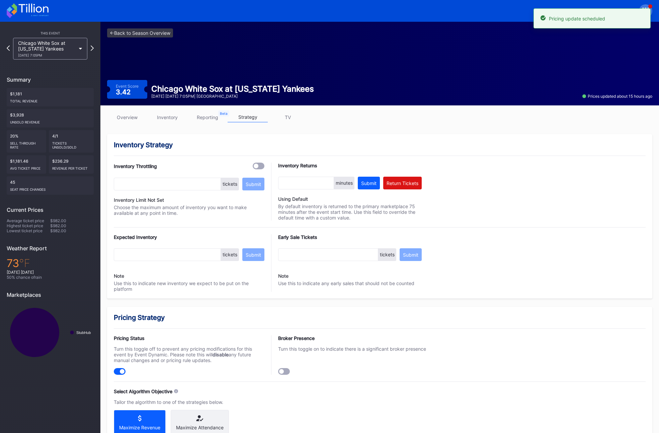
click at [130, 56] on div "<- Back to Season Overview Event Score 3.42 Chicago White Sox at [US_STATE] Yan…" at bounding box center [379, 64] width 558 height 84
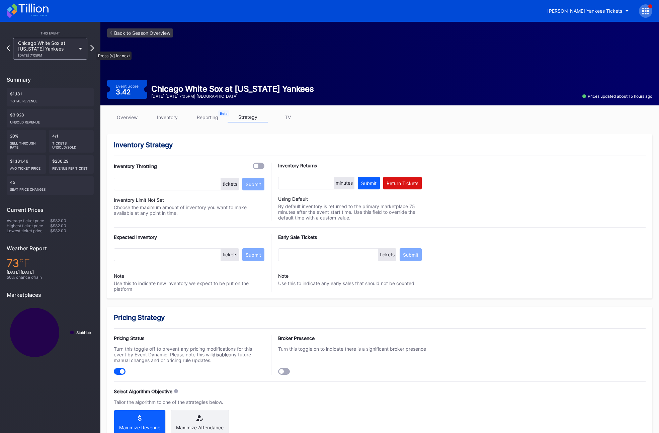
click at [93, 48] on icon at bounding box center [92, 48] width 4 height 6
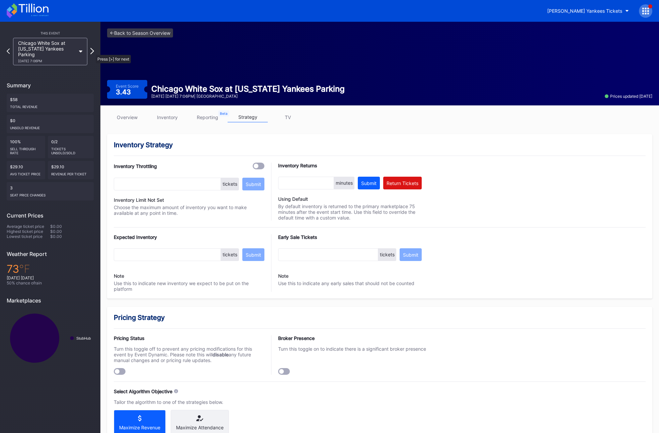
click at [92, 52] on icon at bounding box center [92, 51] width 4 height 6
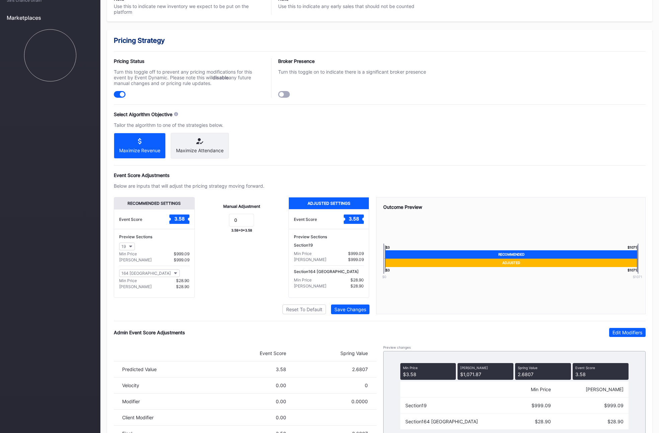
scroll to position [305, 0]
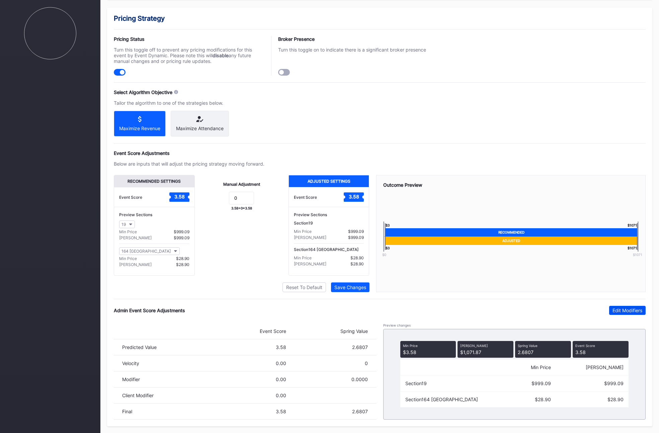
click at [622, 314] on button "Edit Modifiers" at bounding box center [627, 310] width 36 height 9
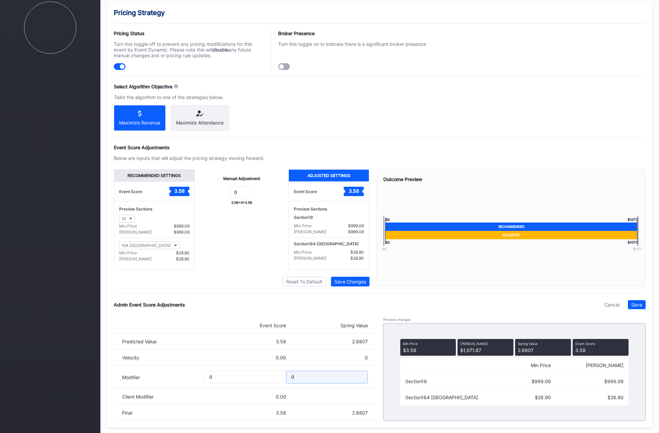
drag, startPoint x: 303, startPoint y: 384, endPoint x: 270, endPoint y: 384, distance: 33.1
click at [270, 384] on div "Modifier 0 0" at bounding box center [245, 377] width 263 height 23
type input "-0.2"
click at [633, 307] on div "Save" at bounding box center [636, 305] width 11 height 6
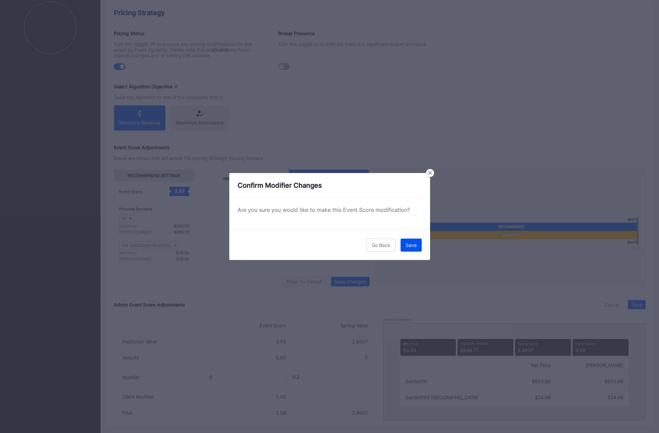
click at [408, 244] on div "Save" at bounding box center [410, 245] width 11 height 6
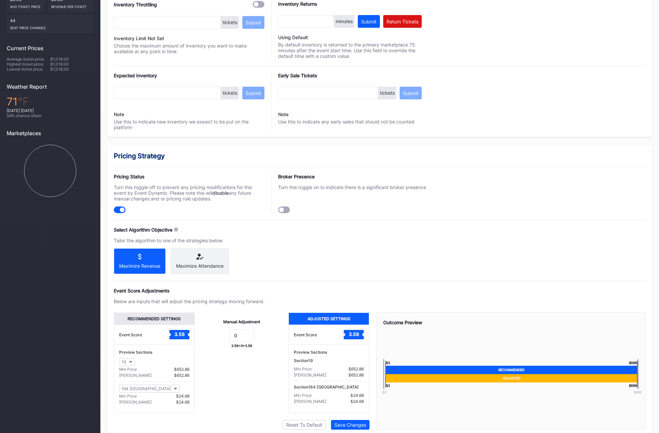
scroll to position [0, 0]
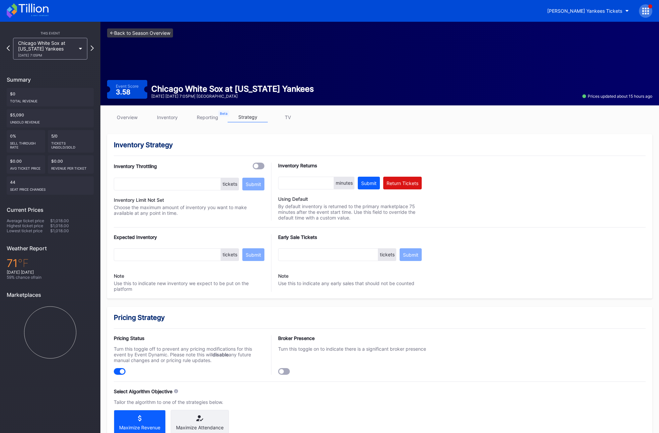
click at [113, 33] on link "<- Back to Season Overview" at bounding box center [140, 32] width 66 height 9
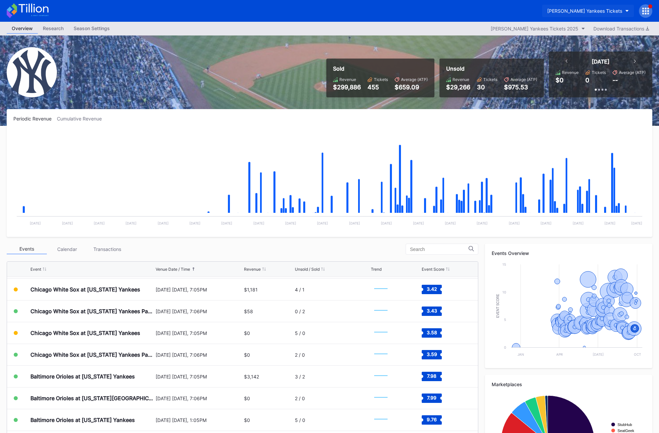
click at [583, 12] on div "[PERSON_NAME] Yankees Tickets" at bounding box center [584, 11] width 75 height 6
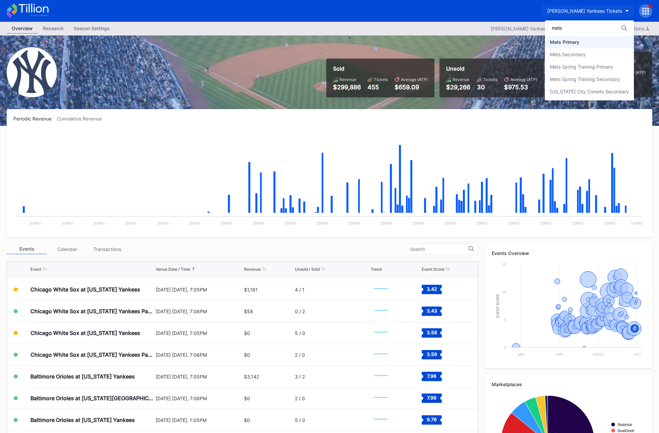
type input "mets"
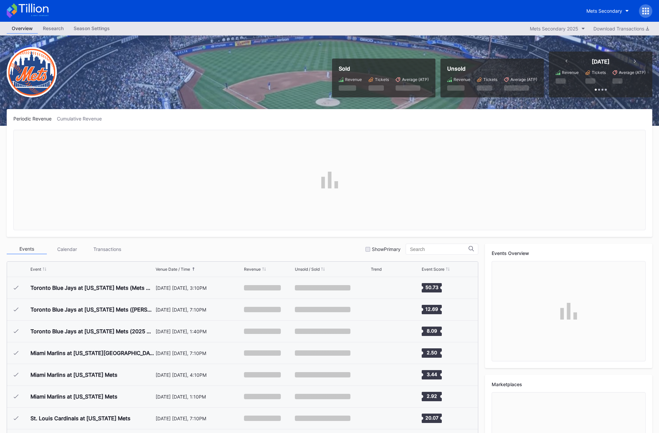
scroll to position [1738, 0]
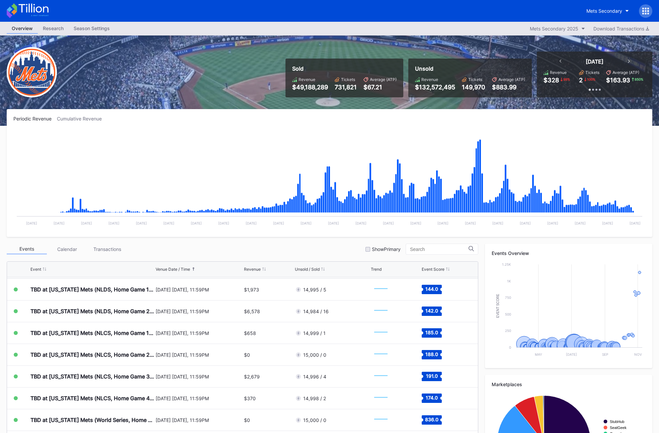
click at [596, 34] on div "Overview Research Season Settings Mets Secondary 2025 Download Transactions" at bounding box center [329, 29] width 659 height 14
click at [596, 16] on button "Mets Secondary" at bounding box center [607, 11] width 53 height 12
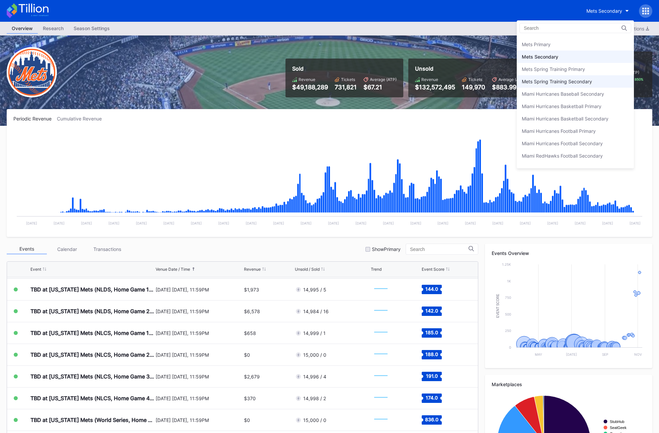
scroll to position [1033, 0]
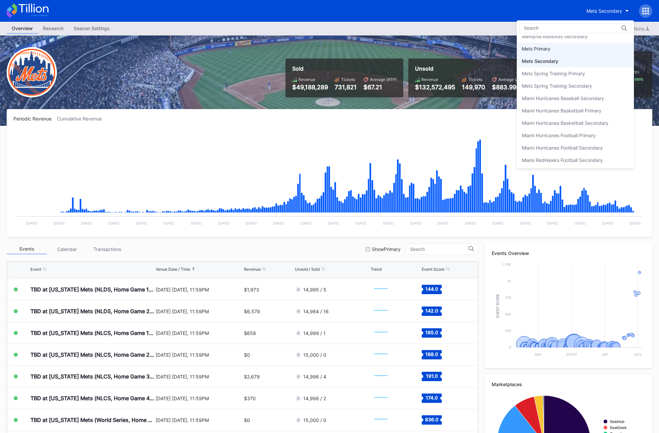
click at [560, 51] on div "Mets Primary" at bounding box center [575, 48] width 117 height 12
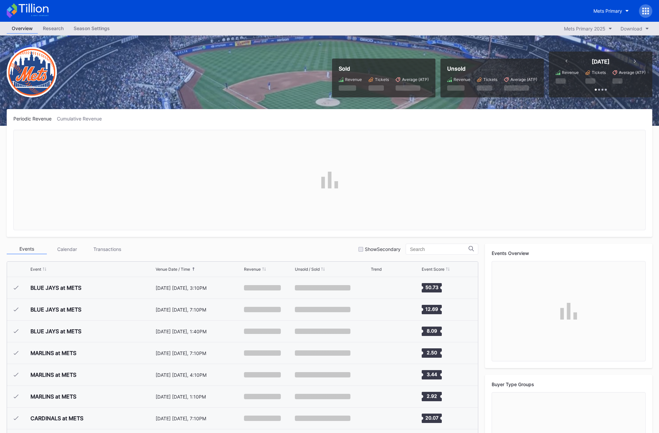
scroll to position [1738, 0]
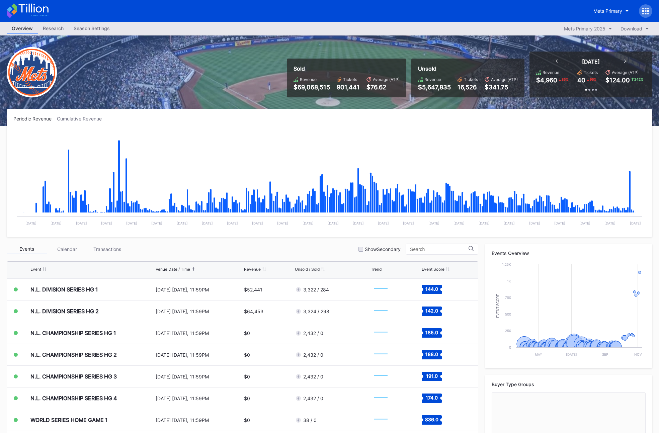
click at [69, 123] on div "Periodic Revenue Cumulative Revenue Created with Highcharts 11.2.0 Chart title …" at bounding box center [329, 173] width 645 height 128
click at [68, 119] on div "Cumulative Revenue" at bounding box center [82, 119] width 50 height 6
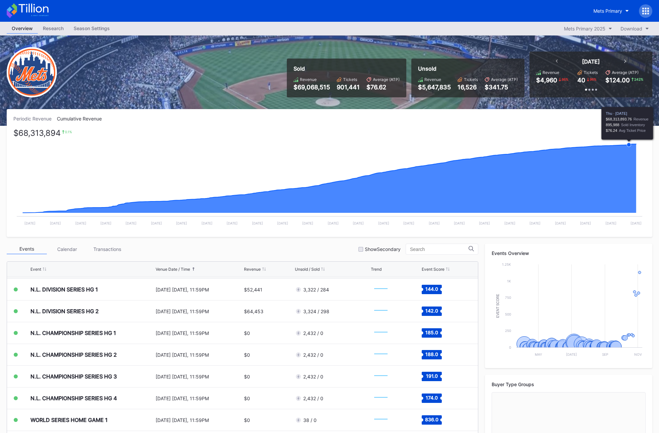
click at [629, 151] on icon "Chart title" at bounding box center [329, 178] width 613 height 69
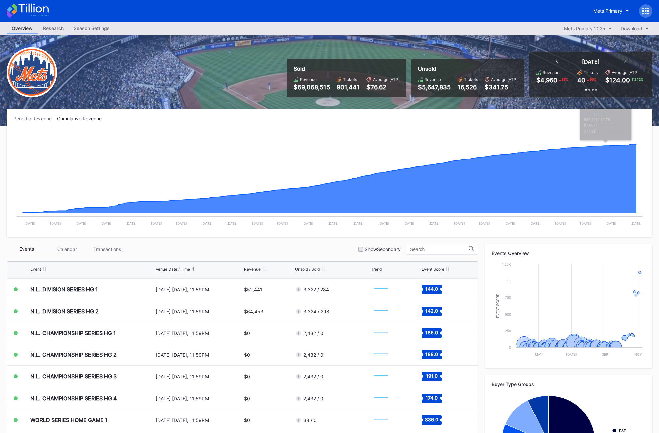
click at [28, 114] on div "Periodic Revenue Cumulative Revenue Created with Highcharts 11.2.0 Chart title …" at bounding box center [329, 173] width 645 height 128
click at [31, 122] on div "Periodic Revenue Cumulative Revenue Created with Highcharts 11.2.0 Chart title …" at bounding box center [329, 173] width 645 height 128
click at [31, 119] on div "Periodic Revenue" at bounding box center [34, 119] width 43 height 6
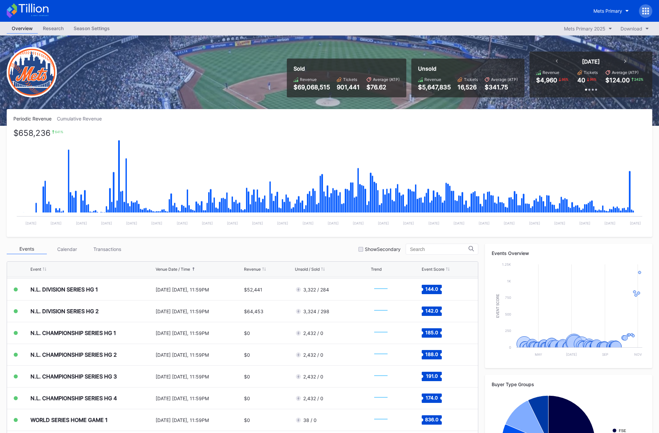
click at [630, 185] on icon "Created with Highcharts 11.2.0 Chart title [DATE] [DATE] [DATE] Dec [DATE] Dec …" at bounding box center [329, 180] width 632 height 100
click at [630, 185] on icon "Chart title" at bounding box center [630, 192] width 2 height 42
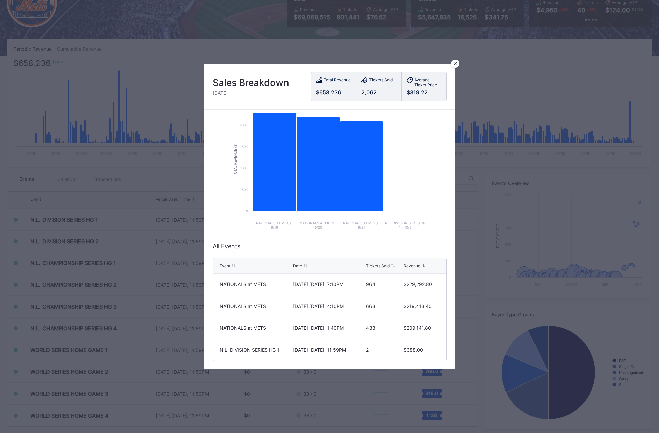
scroll to position [73, 0]
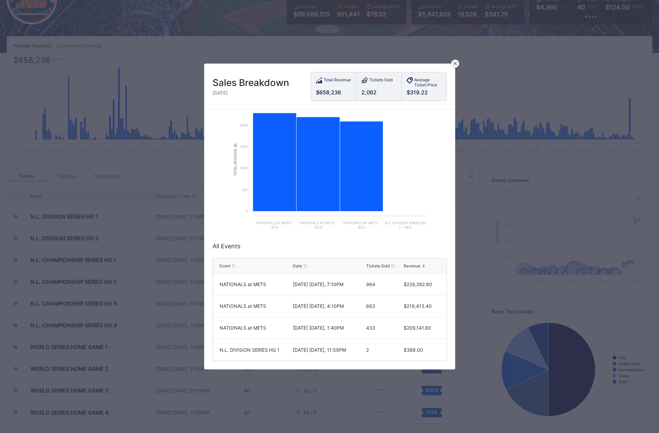
click at [454, 62] on icon at bounding box center [454, 63] width 3 height 3
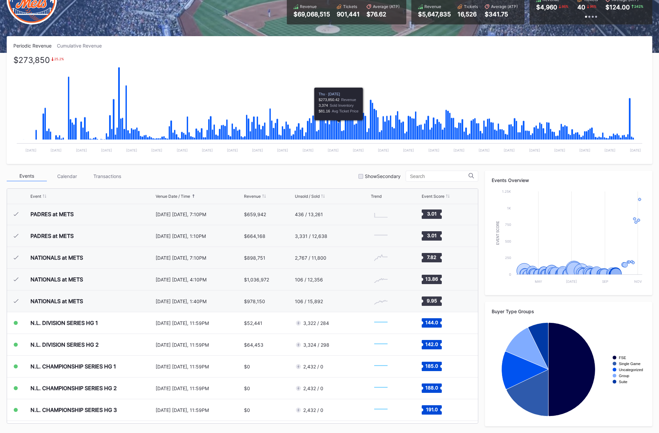
scroll to position [0, 0]
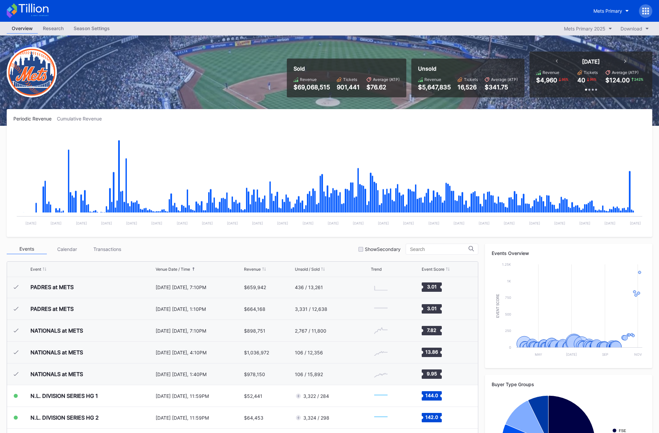
click at [601, 2] on div "Mets Primary" at bounding box center [329, 11] width 659 height 22
click at [602, 7] on button "Mets Primary" at bounding box center [610, 11] width 45 height 12
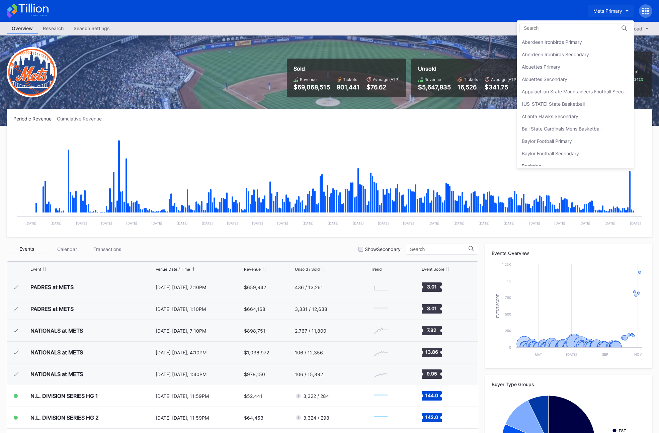
scroll to position [1040, 0]
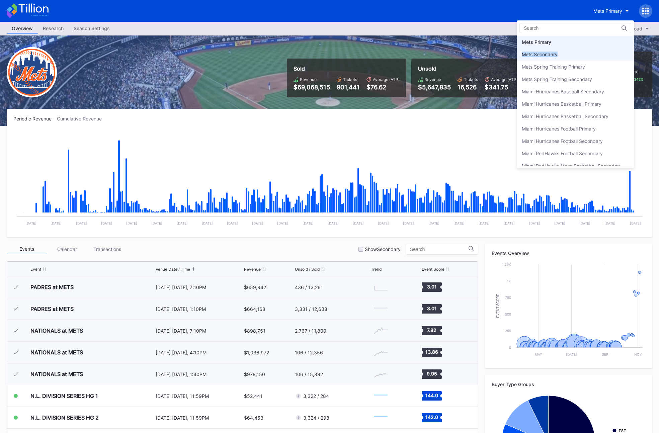
click at [596, 52] on div "Mets Secondary" at bounding box center [575, 54] width 117 height 12
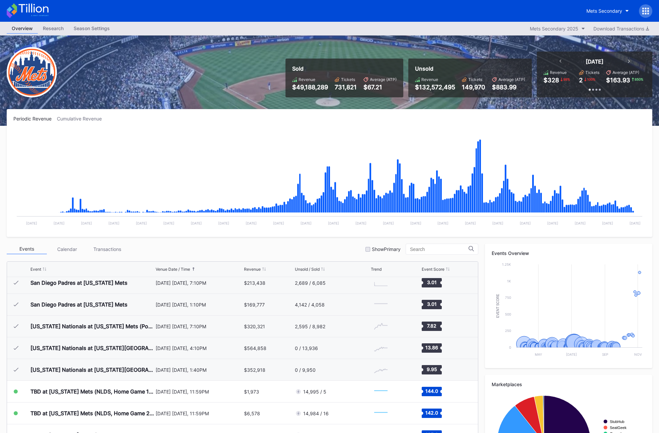
click at [55, 31] on div "Research" at bounding box center [53, 28] width 31 height 10
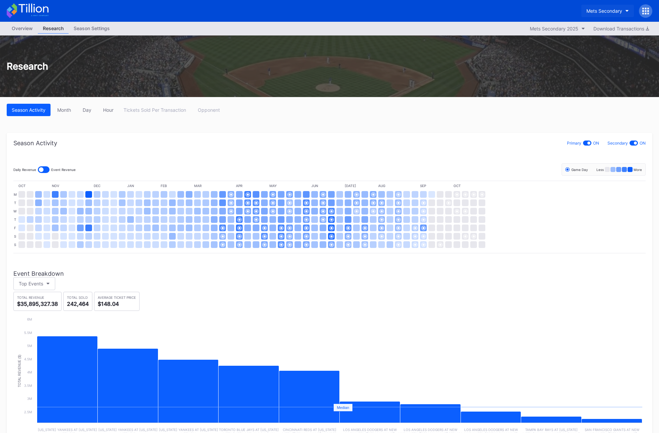
click at [593, 9] on div "Mets Secondary" at bounding box center [604, 11] width 36 height 6
type input "devil"
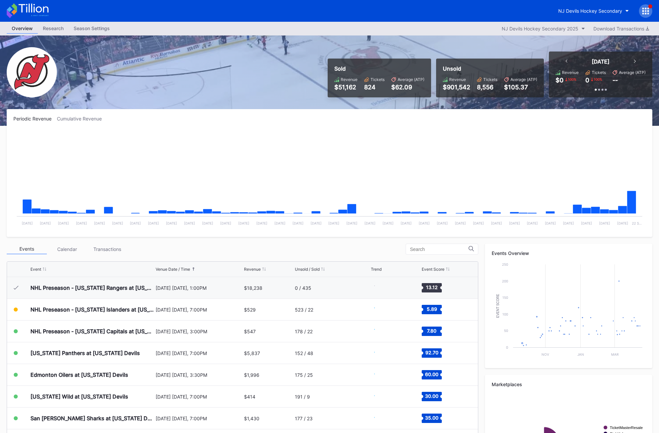
scroll to position [22, 0]
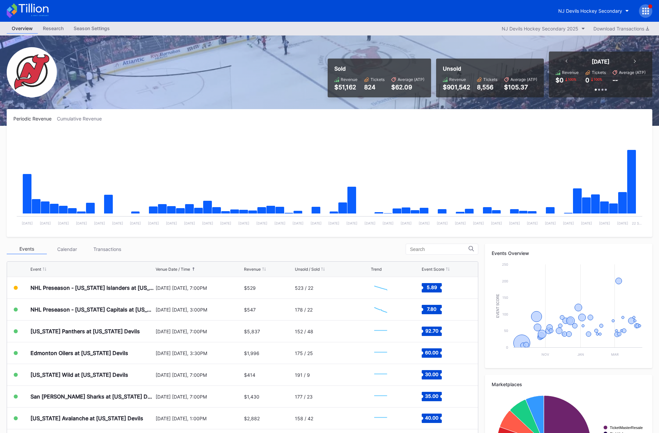
click at [102, 31] on div "Season Settings" at bounding box center [92, 28] width 46 height 10
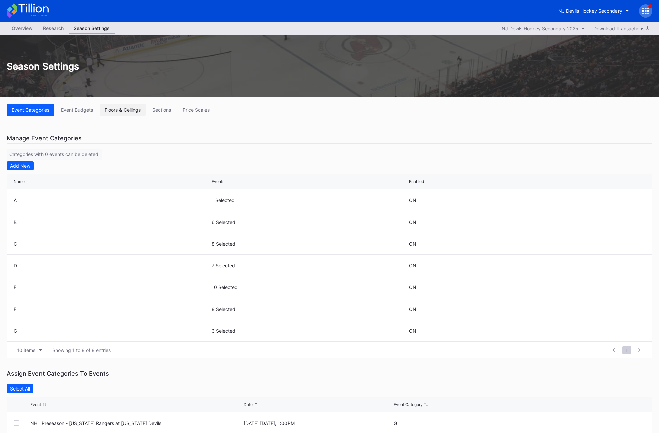
click at [127, 113] on button "Floors & Ceilings" at bounding box center [123, 110] width 46 height 12
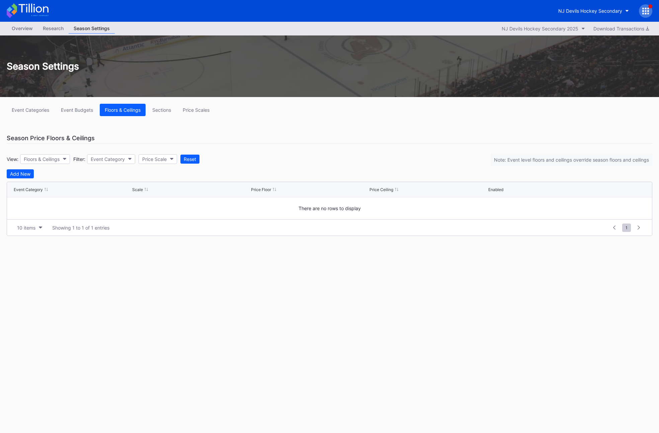
click at [151, 127] on div "Event Categories Event Budgets Floors & Ceilings Sections Price Scales Season P…" at bounding box center [329, 170] width 659 height 146
click at [572, 10] on div "NJ Devils Hockey Secondary" at bounding box center [590, 11] width 64 height 6
type input "76e"
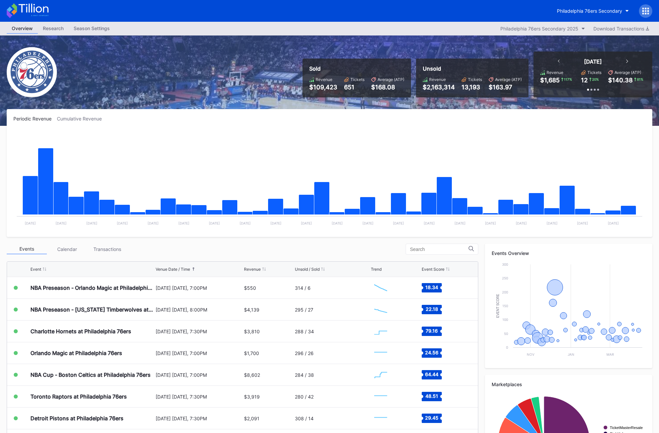
click at [104, 25] on div "Season Settings" at bounding box center [92, 28] width 46 height 10
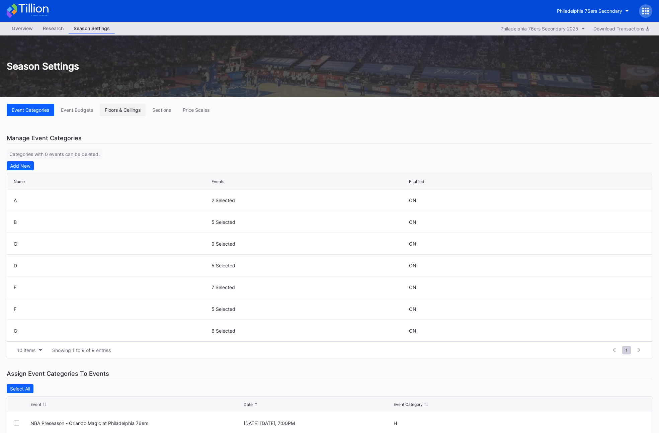
click at [118, 109] on div "Floors & Ceilings" at bounding box center [123, 110] width 36 height 6
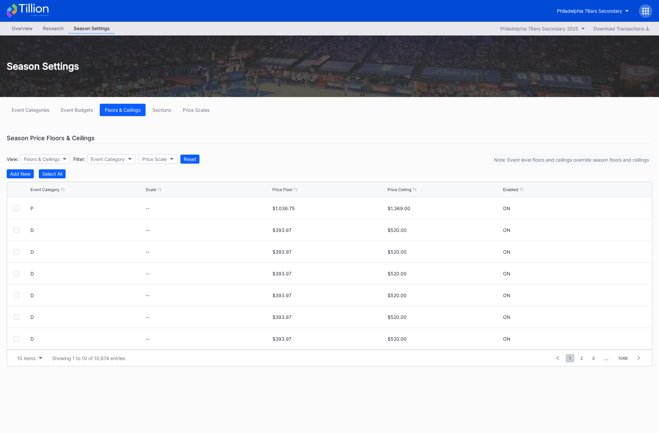
click at [267, 140] on div "Season Price Floors & Ceilings" at bounding box center [329, 138] width 645 height 11
click at [268, 157] on div "View: Floors & Ceilings Filter: Event Category Price Scale Reset Note: Event le…" at bounding box center [329, 159] width 645 height 21
click at [28, 360] on div "10 items" at bounding box center [26, 358] width 18 height 6
click at [35, 413] on div "200 items" at bounding box center [30, 412] width 22 height 6
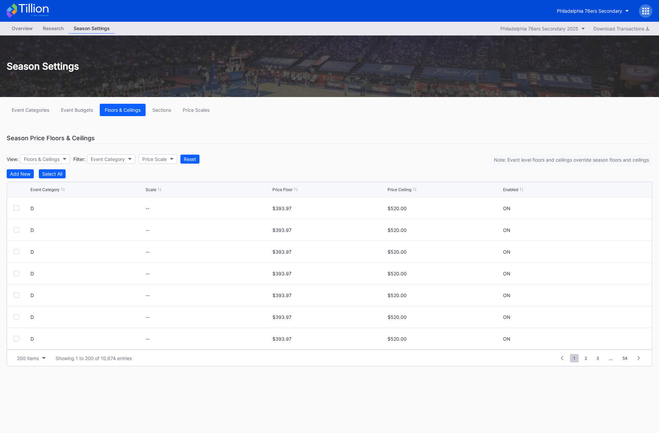
scroll to position [0, 0]
click at [152, 161] on div "Price Scale" at bounding box center [154, 159] width 24 height 6
click at [203, 104] on button "Price Scales" at bounding box center [196, 110] width 37 height 12
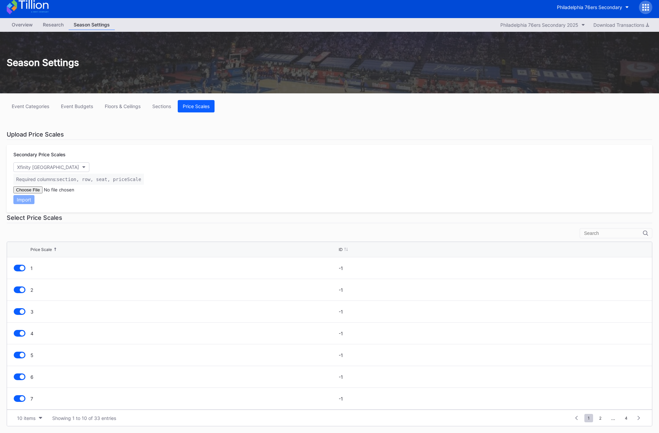
scroll to position [65, 0]
click at [19, 419] on div "10 items" at bounding box center [26, 418] width 18 height 6
click at [22, 407] on div "200 items" at bounding box center [30, 401] width 32 height 12
click at [117, 106] on div "Floors & Ceilings" at bounding box center [123, 106] width 36 height 6
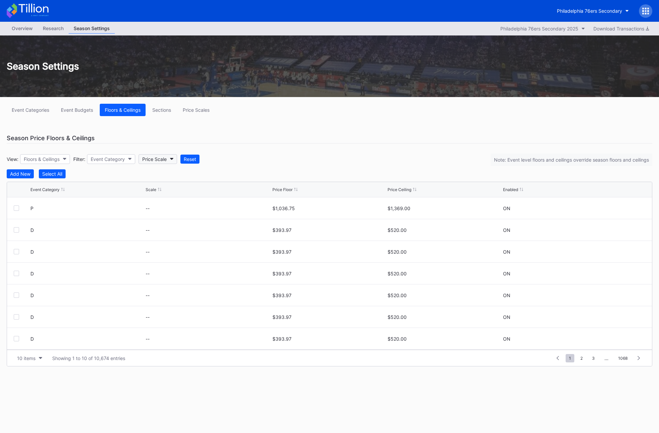
click at [145, 160] on div "Price Scale" at bounding box center [154, 159] width 24 height 6
type input "D"
click at [194, 165] on div "View: Floors & Ceilings Filter: Event Category Price Scale Reset Note: Event le…" at bounding box center [329, 159] width 645 height 21
click at [193, 160] on div "Reset" at bounding box center [190, 159] width 12 height 6
click at [68, 157] on button "Floors & Ceilings" at bounding box center [45, 159] width 50 height 10
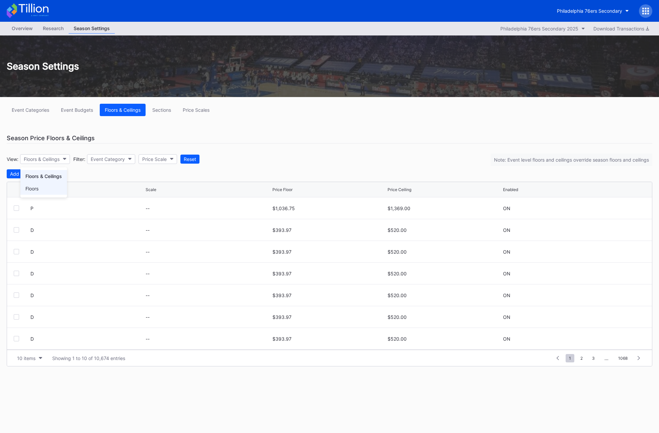
click at [55, 188] on div "Floors" at bounding box center [43, 188] width 46 height 12
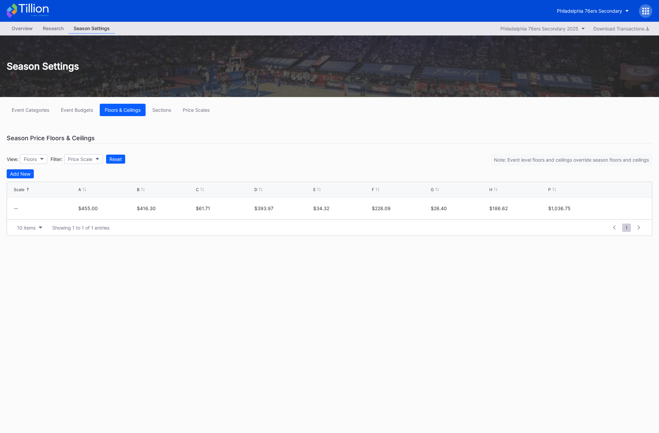
click at [233, 146] on div "Event Categories Event Budgets Floors & Ceilings Sections Price Scales Season P…" at bounding box center [329, 170] width 659 height 146
click at [114, 160] on div "Reset" at bounding box center [115, 159] width 12 height 6
click at [41, 159] on icon "button" at bounding box center [41, 159] width 3 height 2
click at [45, 177] on div "Floors & Ceilings" at bounding box center [43, 176] width 36 height 6
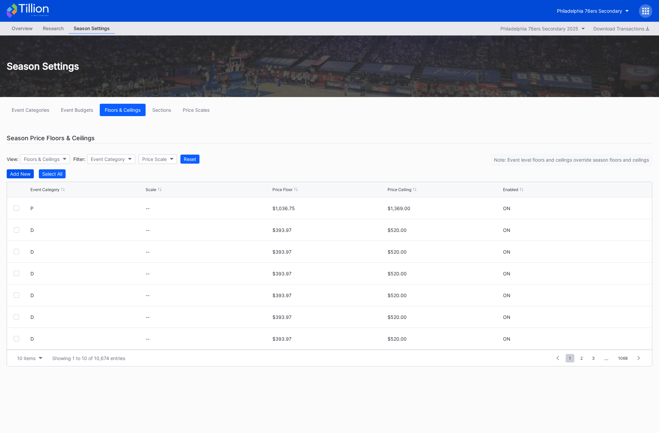
click at [17, 170] on button "Add New" at bounding box center [20, 173] width 27 height 9
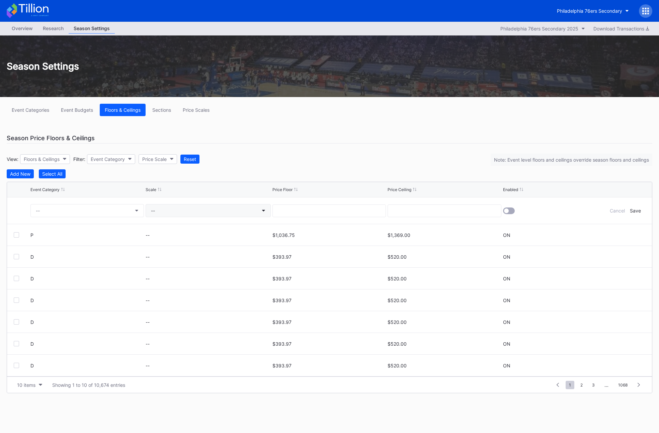
click at [167, 205] on button "--" at bounding box center [208, 210] width 125 height 13
click at [612, 212] on div "Cancel" at bounding box center [617, 211] width 15 height 6
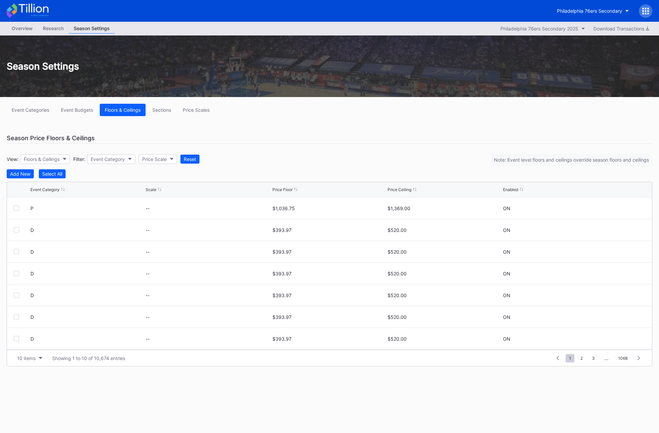
click at [408, 125] on div "Event Categories Event Budgets Floors & Ceilings Sections Price Scales Season P…" at bounding box center [329, 235] width 659 height 276
click at [36, 356] on button "10 items" at bounding box center [30, 358] width 32 height 9
click at [25, 416] on div "200 items" at bounding box center [30, 412] width 32 height 12
click at [506, 187] on div "Enabled" at bounding box center [510, 189] width 15 height 5
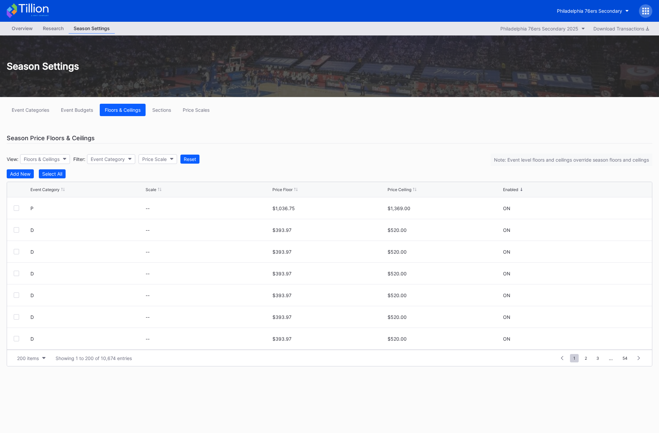
click at [509, 189] on div "Enabled" at bounding box center [510, 189] width 15 height 5
click at [313, 161] on div "View: Floors & Ceilings Filter: Event Category Price Scale Reset Note: Event le…" at bounding box center [329, 159] width 645 height 21
click at [305, 136] on div "Season Price Floors & Ceilings" at bounding box center [329, 138] width 645 height 11
click at [21, 27] on div "Overview" at bounding box center [22, 28] width 31 height 10
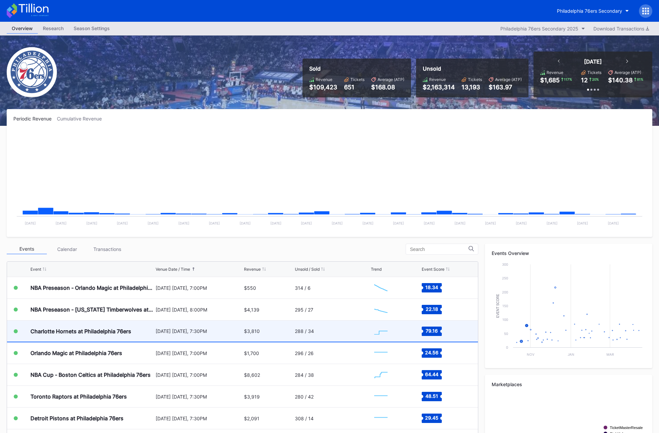
click at [151, 339] on div "Charlotte Hornets at Philadelphia 76ers" at bounding box center [91, 330] width 123 height 21
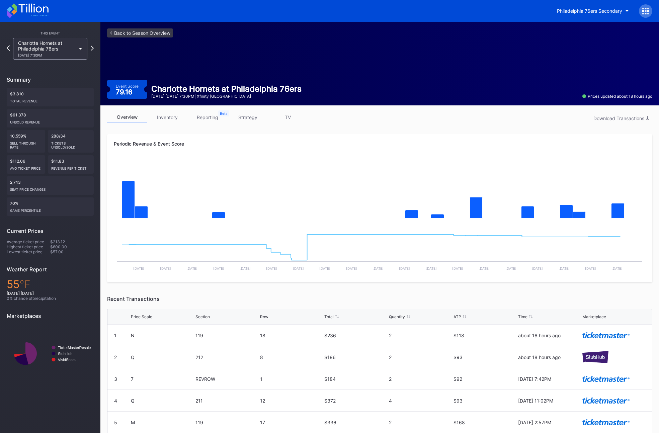
click at [169, 119] on link "inventory" at bounding box center [167, 117] width 40 height 10
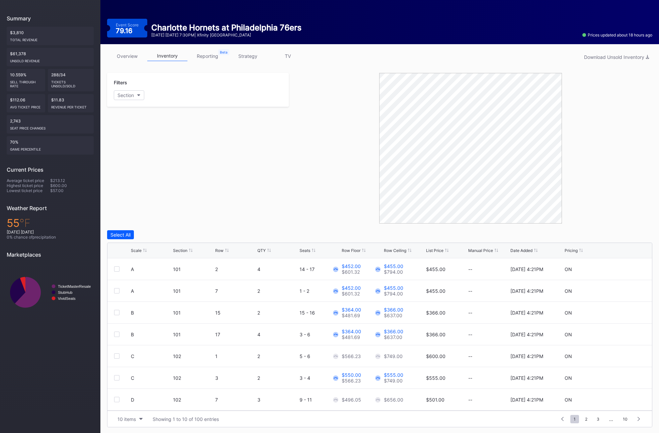
scroll to position [62, 0]
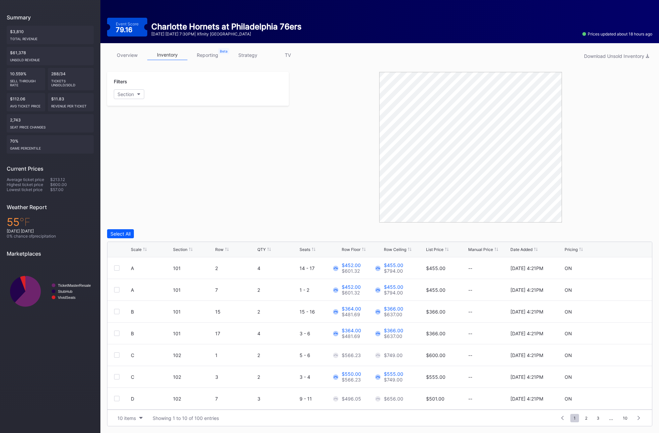
click at [261, 215] on div "Filters Section" at bounding box center [198, 147] width 182 height 151
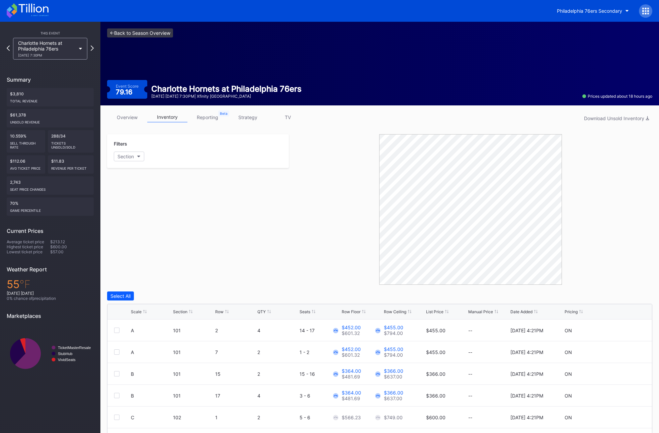
click at [125, 35] on link "<- Back to Season Overview" at bounding box center [140, 32] width 66 height 9
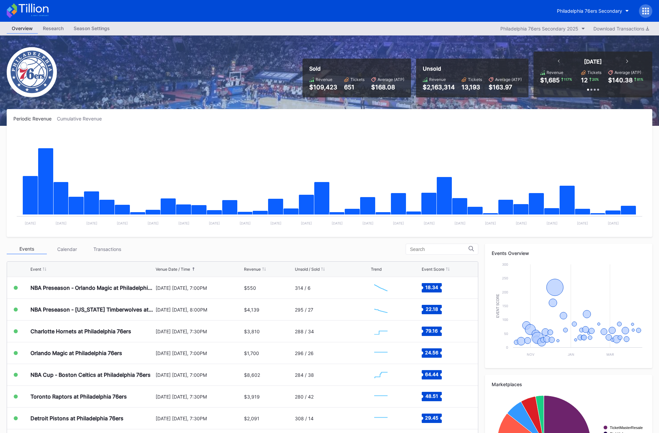
click at [80, 32] on div "Season Settings" at bounding box center [92, 28] width 46 height 10
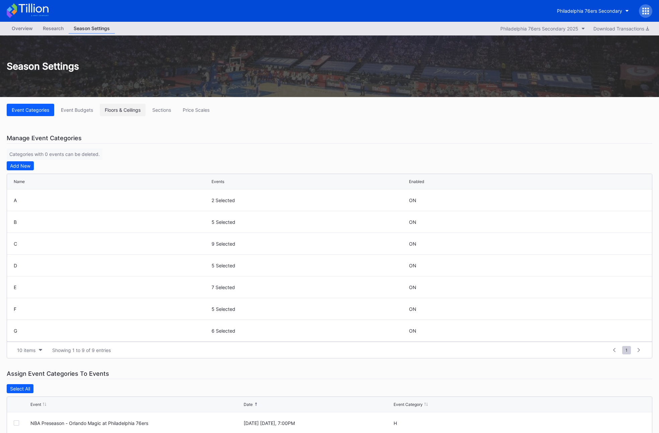
click at [123, 113] on button "Floors & Ceilings" at bounding box center [123, 110] width 46 height 12
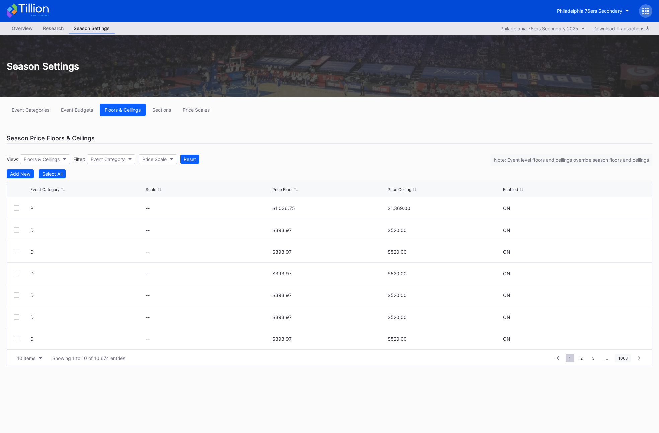
click at [623, 356] on span "1068" at bounding box center [623, 358] width 16 height 8
click at [607, 293] on span "1067" at bounding box center [604, 293] width 16 height 8
click at [582, 360] on span "1066" at bounding box center [585, 358] width 16 height 8
click at [517, 358] on span "1" at bounding box center [518, 358] width 9 height 8
click at [326, 168] on div "View: Floors & Ceilings Filter: Event Category Price Scale Reset Note: Event le…" at bounding box center [329, 159] width 645 height 21
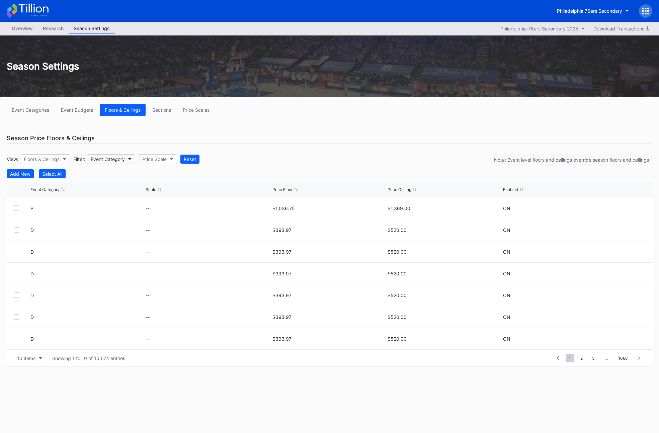
click at [130, 159] on icon "button" at bounding box center [129, 159] width 3 height 2
click at [124, 286] on div "P" at bounding box center [128, 288] width 78 height 12
click at [134, 162] on button "Price Scale" at bounding box center [126, 159] width 38 height 10
click at [260, 161] on div "View: Floors & Ceilings Filter: P Price Scale Reset Note: Event level floors an…" at bounding box center [329, 159] width 645 height 21
click at [164, 109] on div "Sections" at bounding box center [161, 110] width 19 height 6
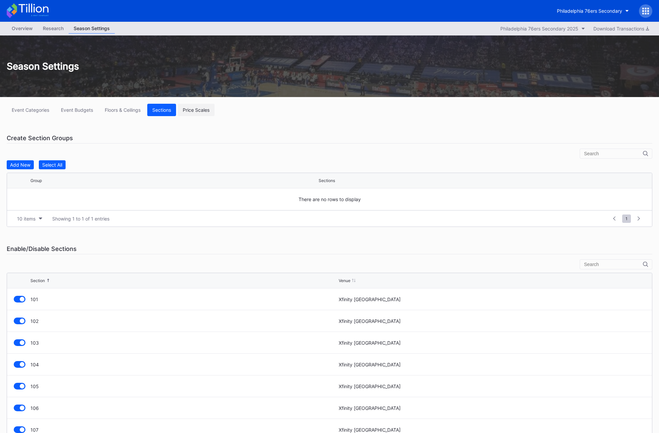
click at [195, 110] on div "Price Scales" at bounding box center [196, 110] width 27 height 6
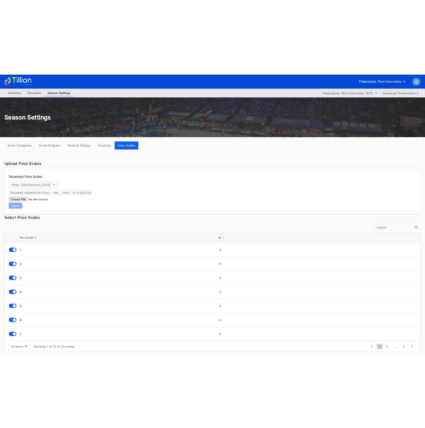
scroll to position [4, 0]
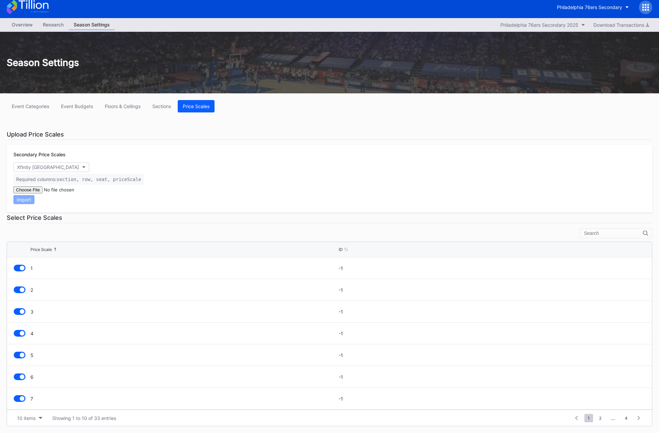
click at [602, 233] on input "text" at bounding box center [613, 232] width 59 height 5
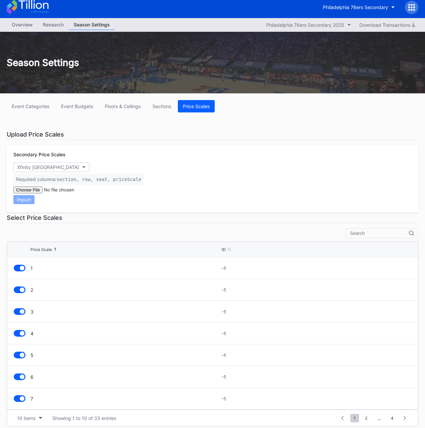
click at [367, 231] on input "text" at bounding box center [379, 232] width 59 height 5
type input "7"
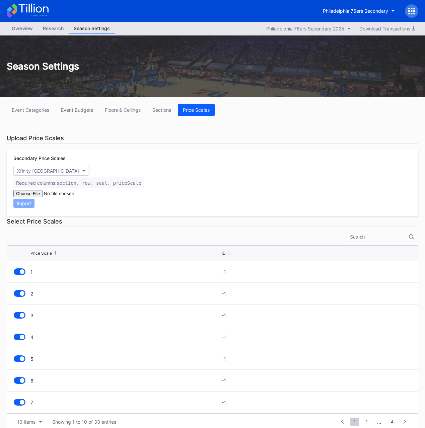
type input "6"
type input "A"
type input "B"
type input "C"
type input "D"
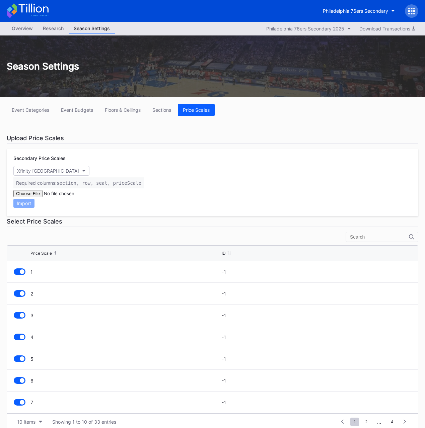
type input "E"
type input "F"
type input "G"
type input "H"
type input "I"
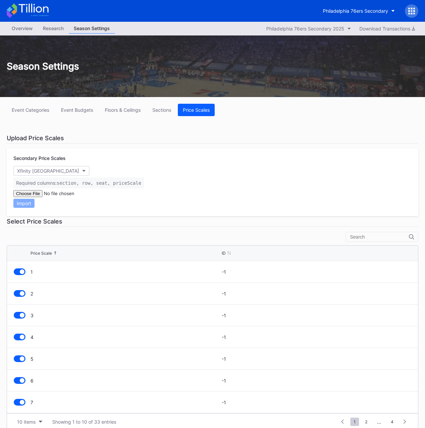
type input "J"
type input "K"
type input "L"
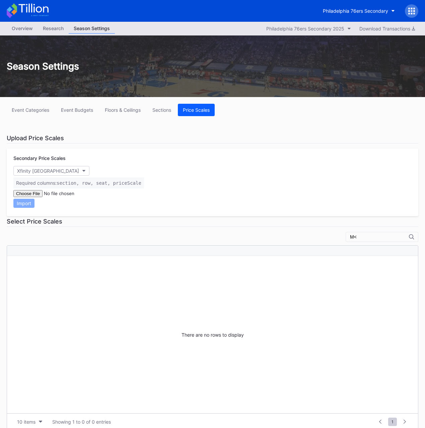
type input "M"
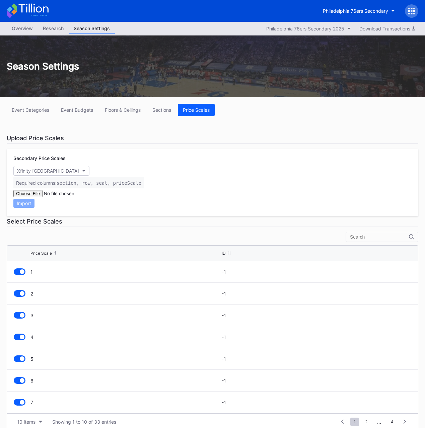
type input "N"
type input "O"
type input "P"
type input "Q"
type input "R"
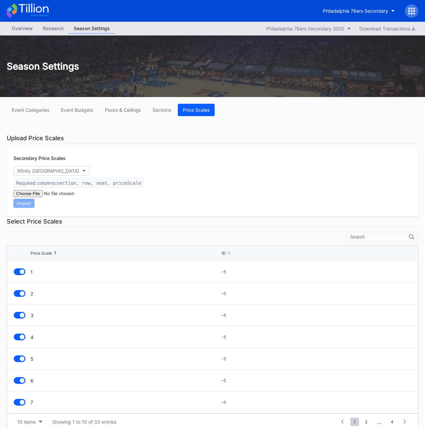
type input "S"
type input "T"
type input "U"
type input "V"
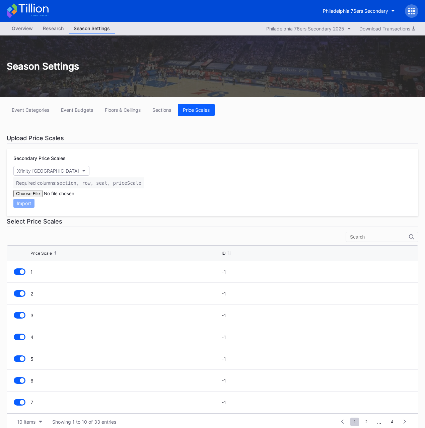
type input "W"
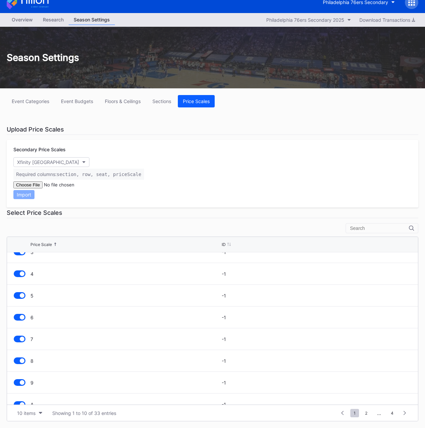
scroll to position [65, 0]
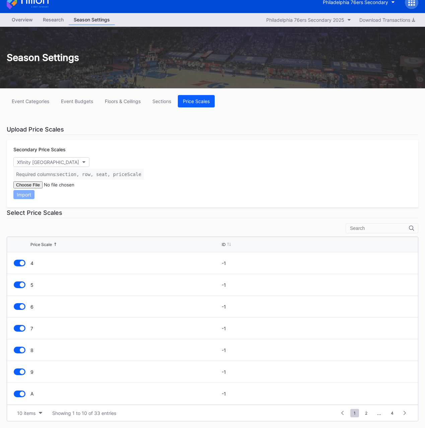
click at [20, 17] on div "Overview" at bounding box center [22, 20] width 31 height 10
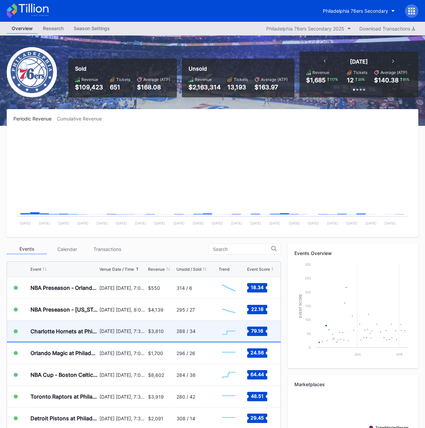
click at [91, 332] on div "Charlotte Hornets at Philadelphia 76ers" at bounding box center [63, 331] width 67 height 7
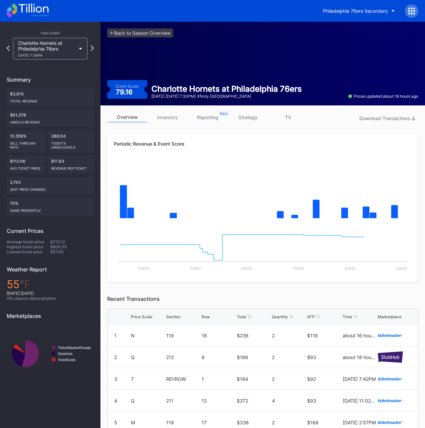
click at [163, 120] on link "inventory" at bounding box center [167, 117] width 40 height 10
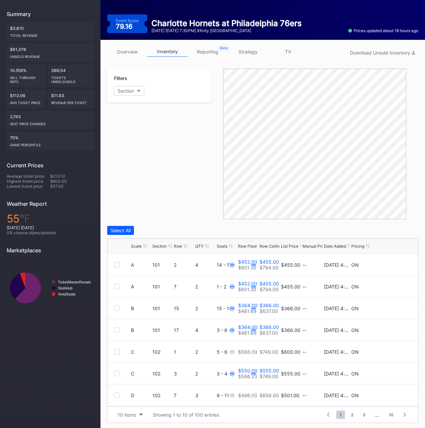
scroll to position [67, 0]
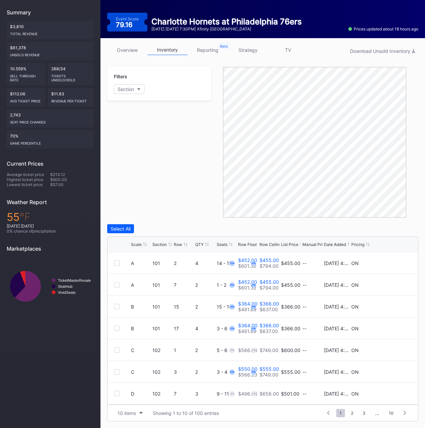
click at [150, 190] on div "Filters Section" at bounding box center [159, 142] width 104 height 151
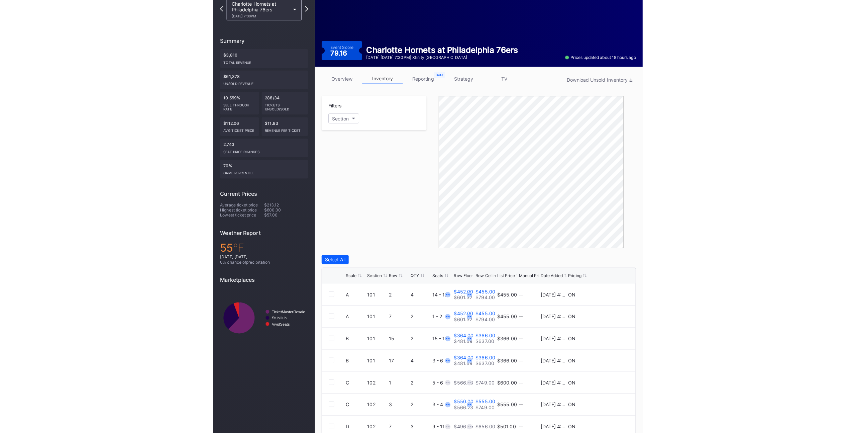
scroll to position [0, 0]
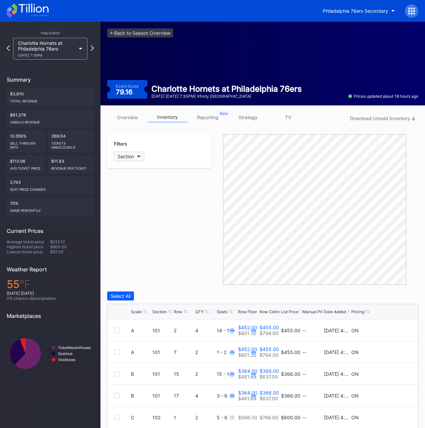
click at [130, 157] on div "Section" at bounding box center [125, 157] width 16 height 6
click at [121, 35] on link "<- Back to Season Overview" at bounding box center [140, 32] width 66 height 9
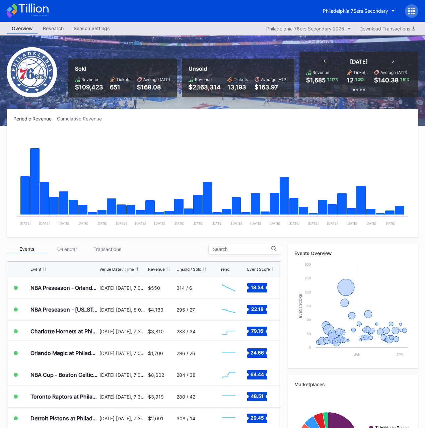
click at [81, 30] on div "Season Settings" at bounding box center [92, 28] width 46 height 10
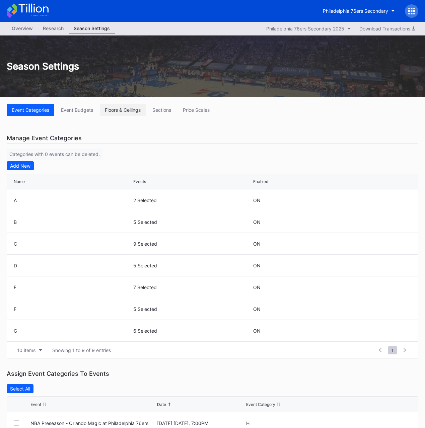
click at [137, 111] on div "Floors & Ceilings" at bounding box center [123, 110] width 36 height 6
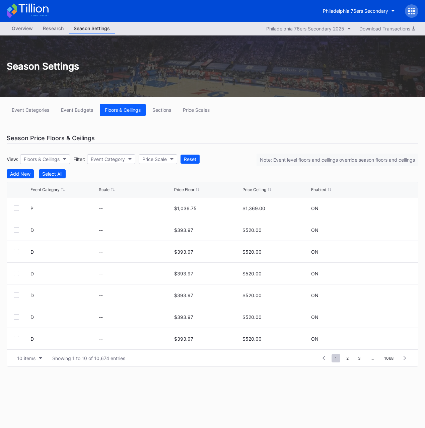
click at [169, 138] on div "Season Price Floors & Ceilings" at bounding box center [212, 138] width 411 height 11
